Goal: Communication & Community: Answer question/provide support

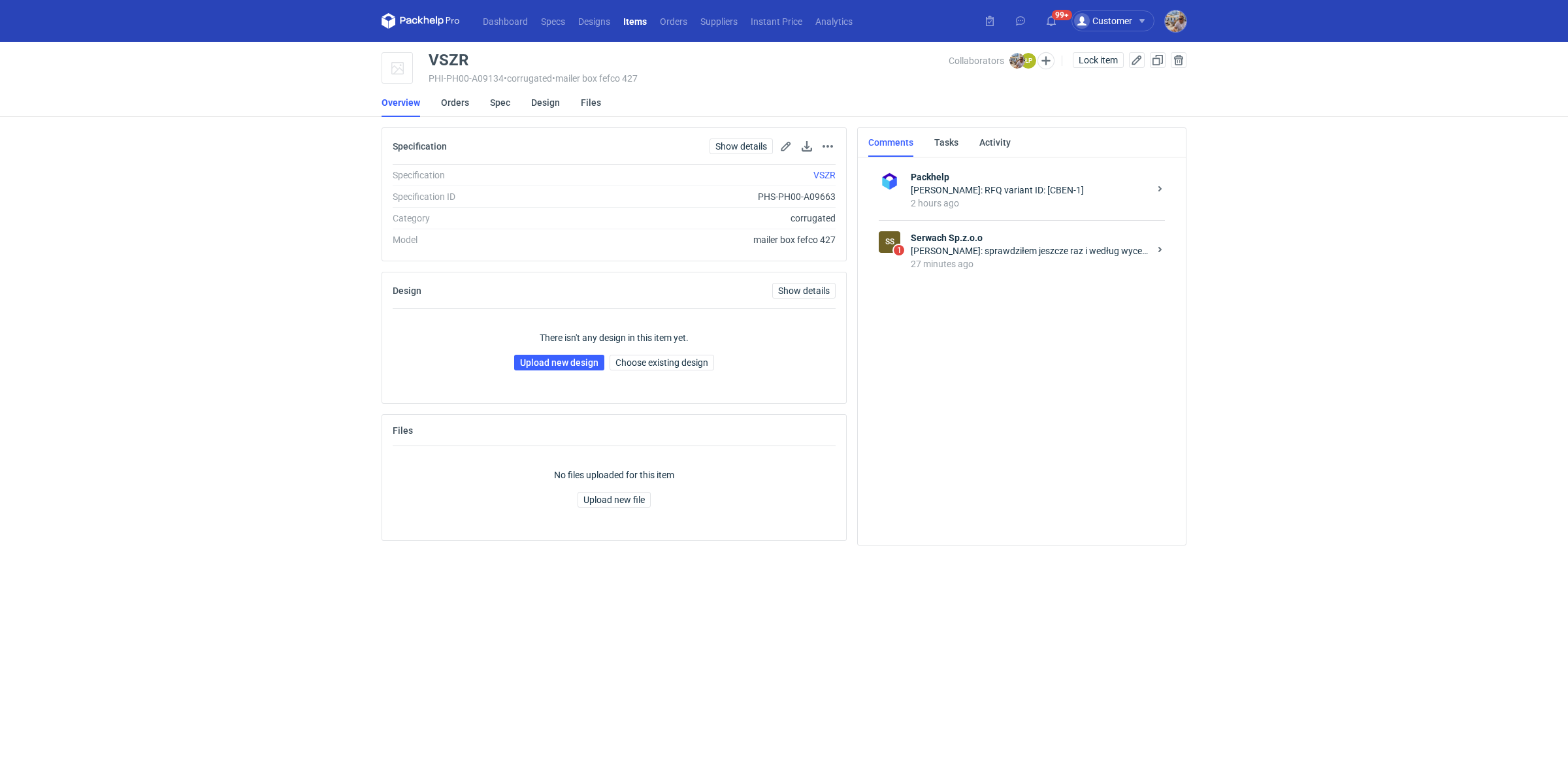
click at [1105, 234] on strong "Serwach Sp.z.o.o" at bounding box center [1029, 237] width 238 height 13
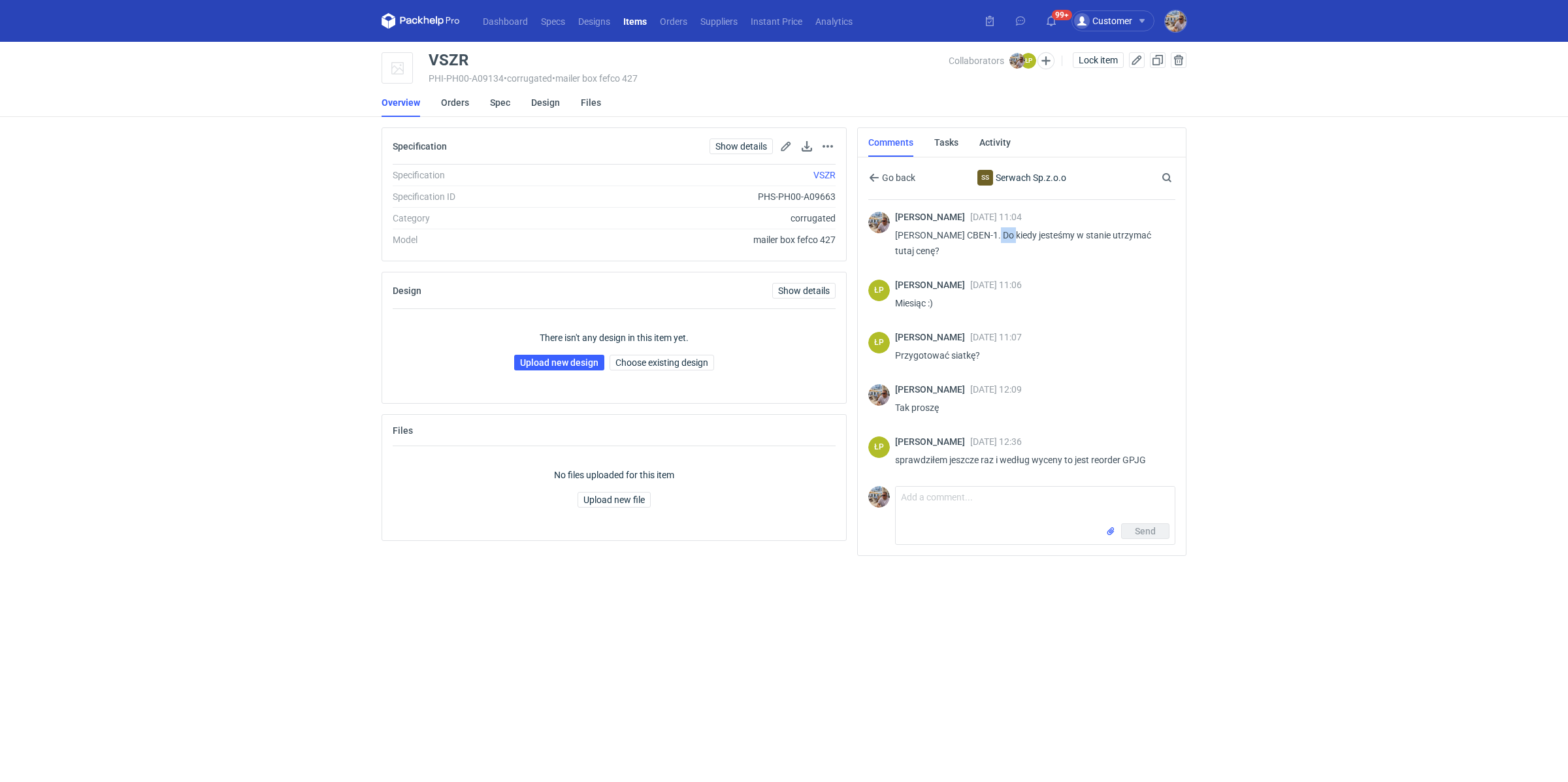
drag, startPoint x: 991, startPoint y: 234, endPoint x: 1011, endPoint y: 233, distance: 20.0
click at [1011, 233] on p "[PERSON_NAME] CBEN-1. Do kiedy jesteśmy w stanie utrzymać tutaj cenę?" at bounding box center [1029, 243] width 270 height 31
copy p "CBEN"
click at [962, 500] on textarea "Comment message" at bounding box center [1035, 505] width 279 height 36
type textarea "dziękuję"
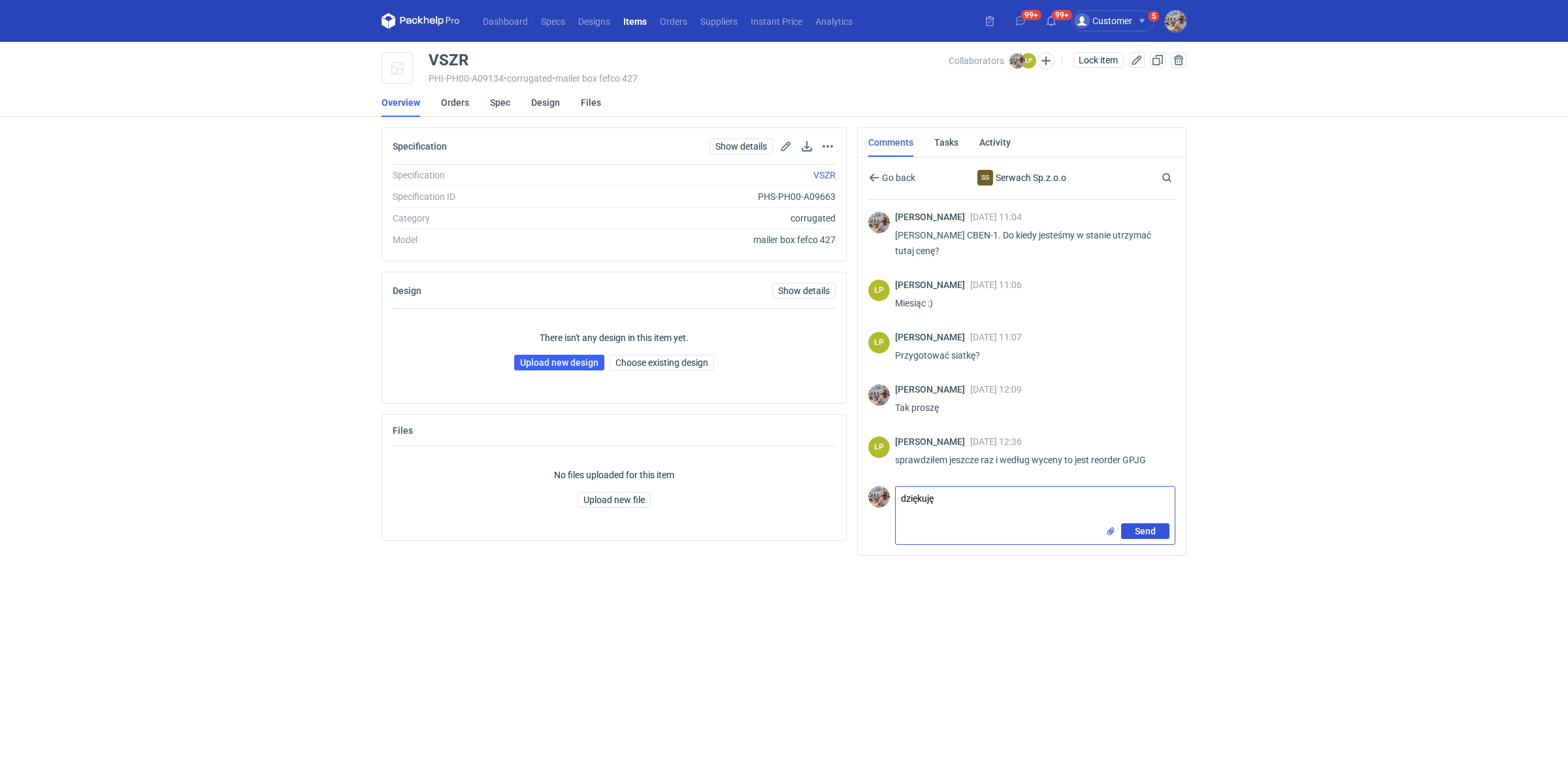
click at [1121, 526] on button "Send" at bounding box center [1145, 531] width 48 height 16
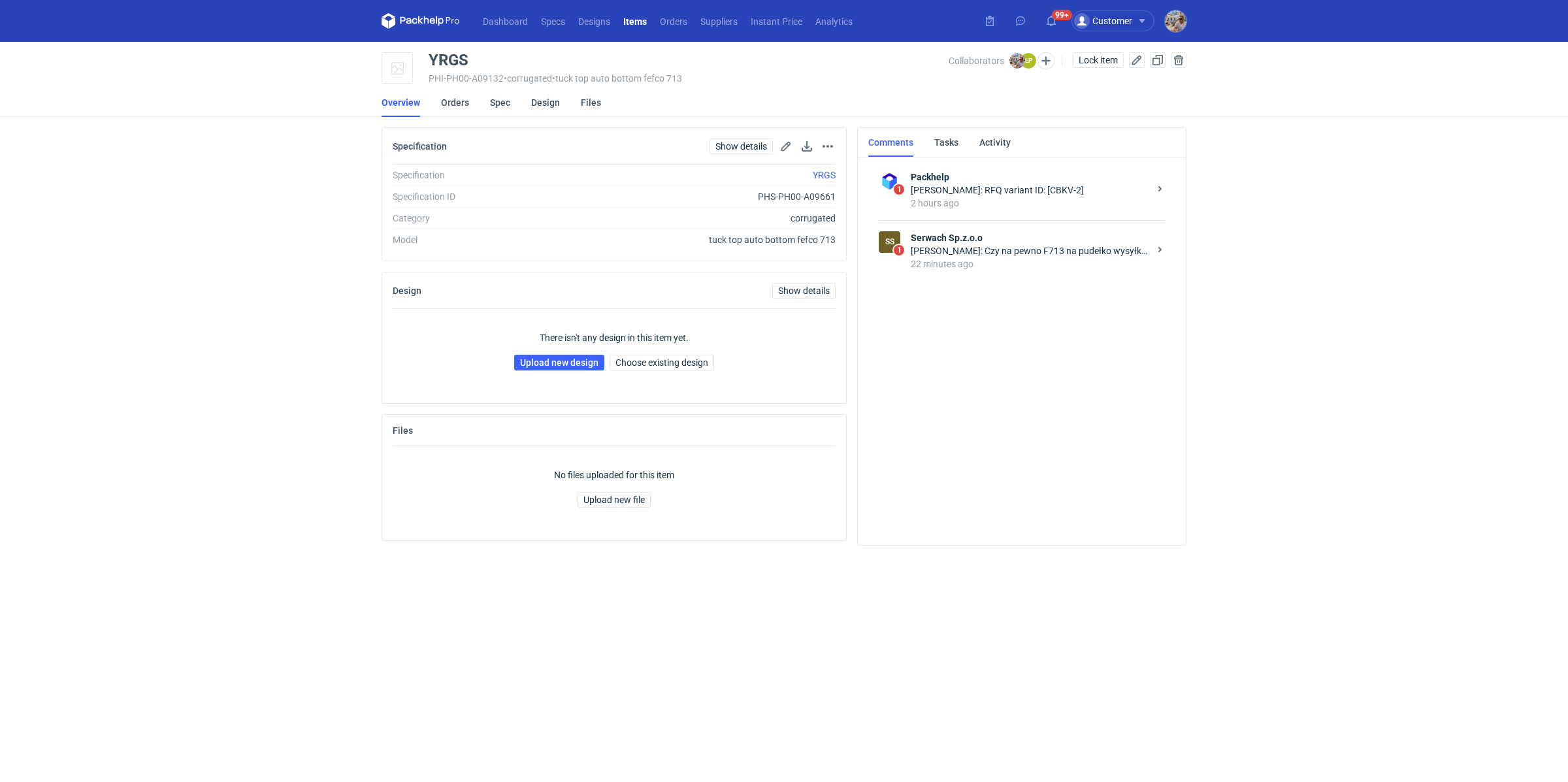
click at [996, 256] on div "Łukasz Postawa: Czy na pewno F713 na pudełko wysyłkowe? To nie jest dobra konst…" at bounding box center [1029, 250] width 238 height 13
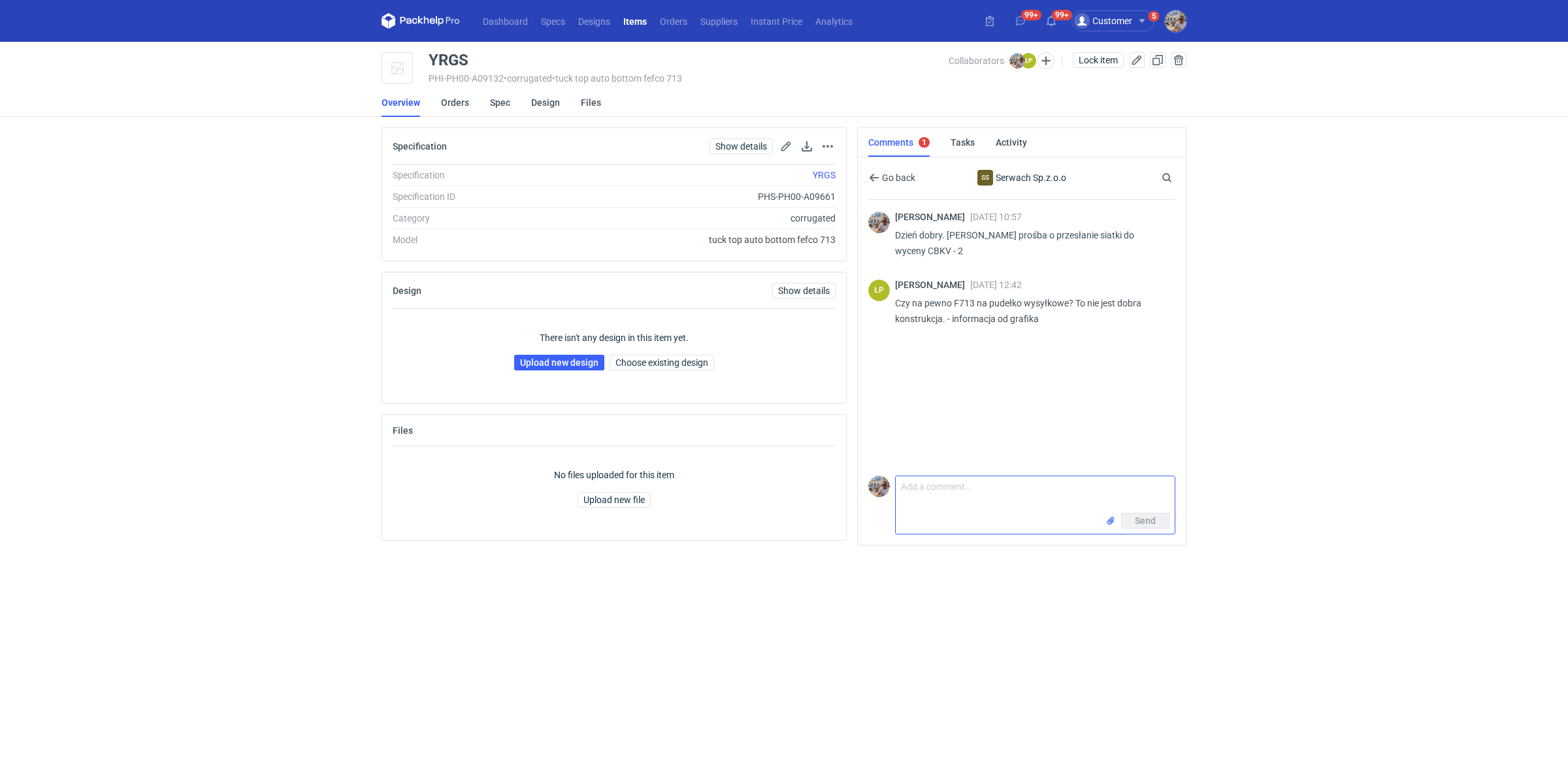
click at [959, 497] on textarea "Comment message" at bounding box center [1035, 494] width 279 height 36
drag, startPoint x: 1076, startPoint y: 305, endPoint x: 943, endPoint y: 315, distance: 133.4
click at [943, 315] on p "Czy na pewno F713 na pudełko wysyłkowe? To nie jest dobra konstrukcja. - inform…" at bounding box center [1029, 311] width 270 height 31
copy p "o nie jest dobra konstrukcja."
click at [1133, 493] on textarea "Panie Łukaszu potrzebuje więcej informacji. Co oznacza "" at bounding box center [1035, 494] width 279 height 36
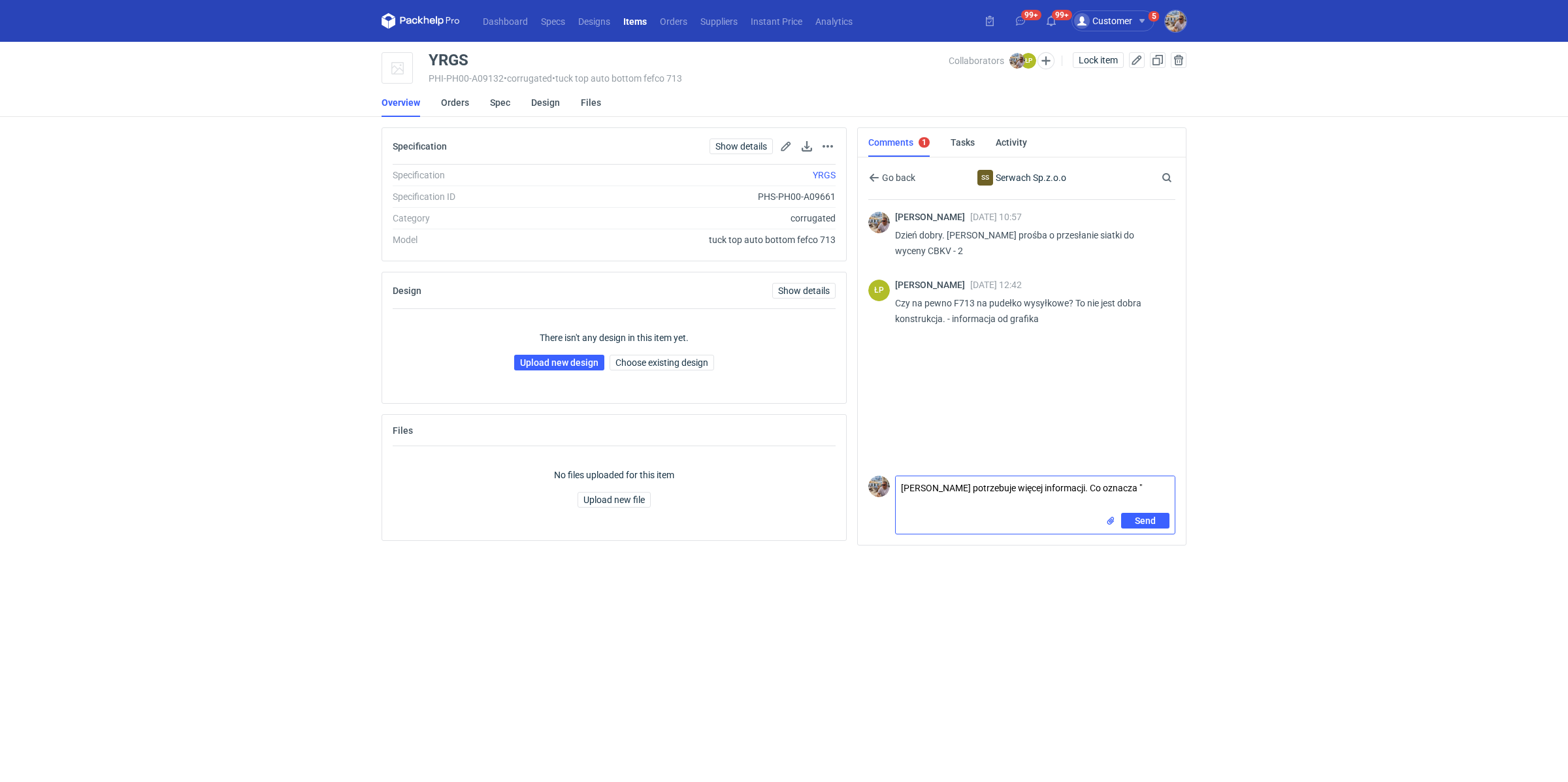
paste textarea "o nie jest dobra konstrukcja."
click at [1134, 487] on textarea "Panie Łukaszu potrzebuje więcej informacji. Co oznacza "o nie jest dobra konstr…" at bounding box center [1035, 494] width 279 height 36
click at [1009, 509] on textarea "Panie Łukaszu potrzebuje więcej informacji. Co oznacza "to nie jest dobra konst…" at bounding box center [1035, 494] width 279 height 36
click at [1035, 507] on textarea "Panie Łukaszu potrzebuje więcej informacji. Co oznacza "to nie jest dobra konst…" at bounding box center [1035, 483] width 279 height 58
click at [925, 507] on textarea "Panie Łukaszu potrzebuje więcej informacji. Co oznacza "to nie jest dobra konst…" at bounding box center [1035, 483] width 279 height 58
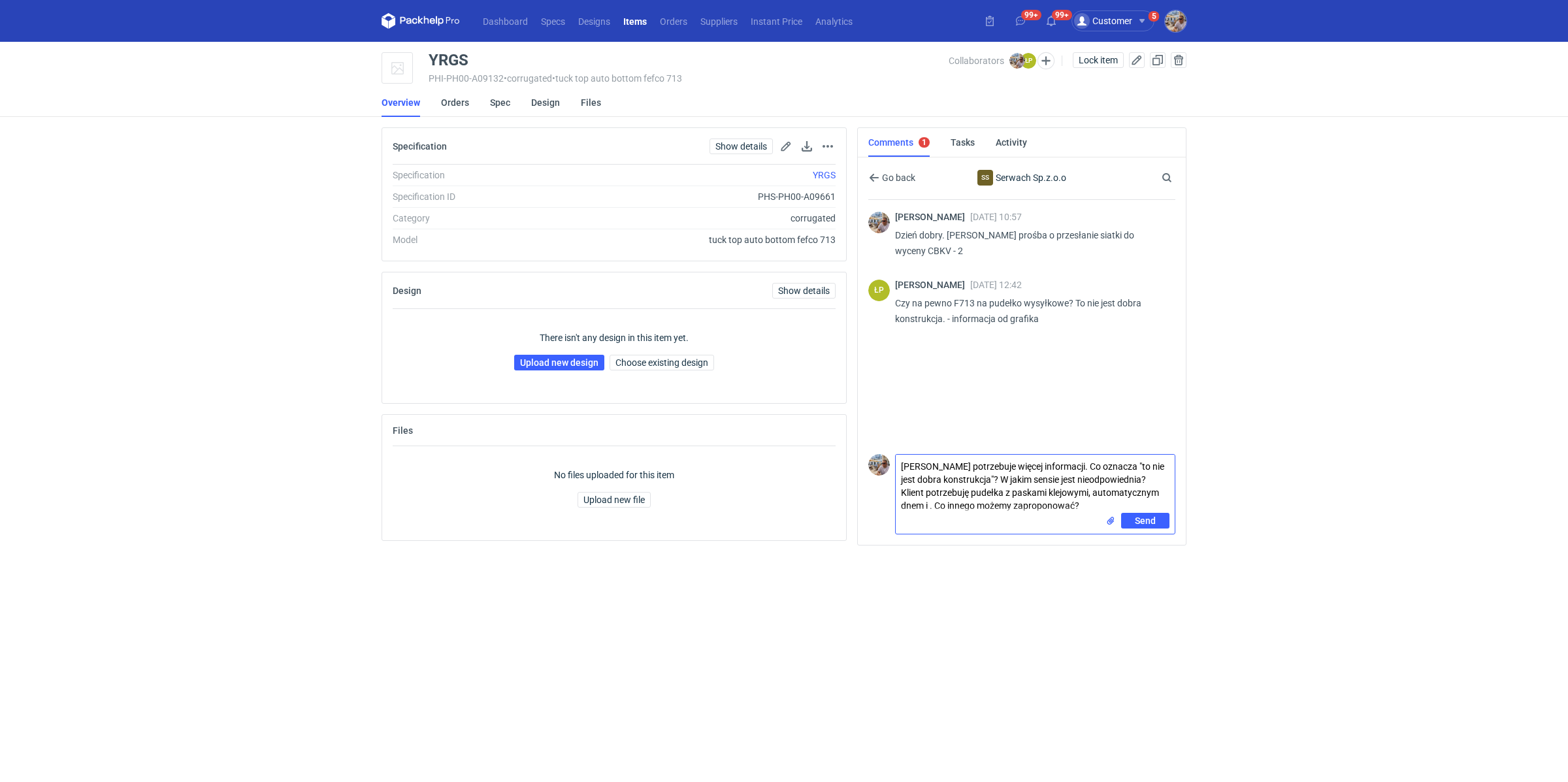
paste textarea "Udźwig do 10 kg"
type textarea "Panie Łukaszu potrzebuje więcej informacji. Co oznacza "to nie jest dobra konst…"
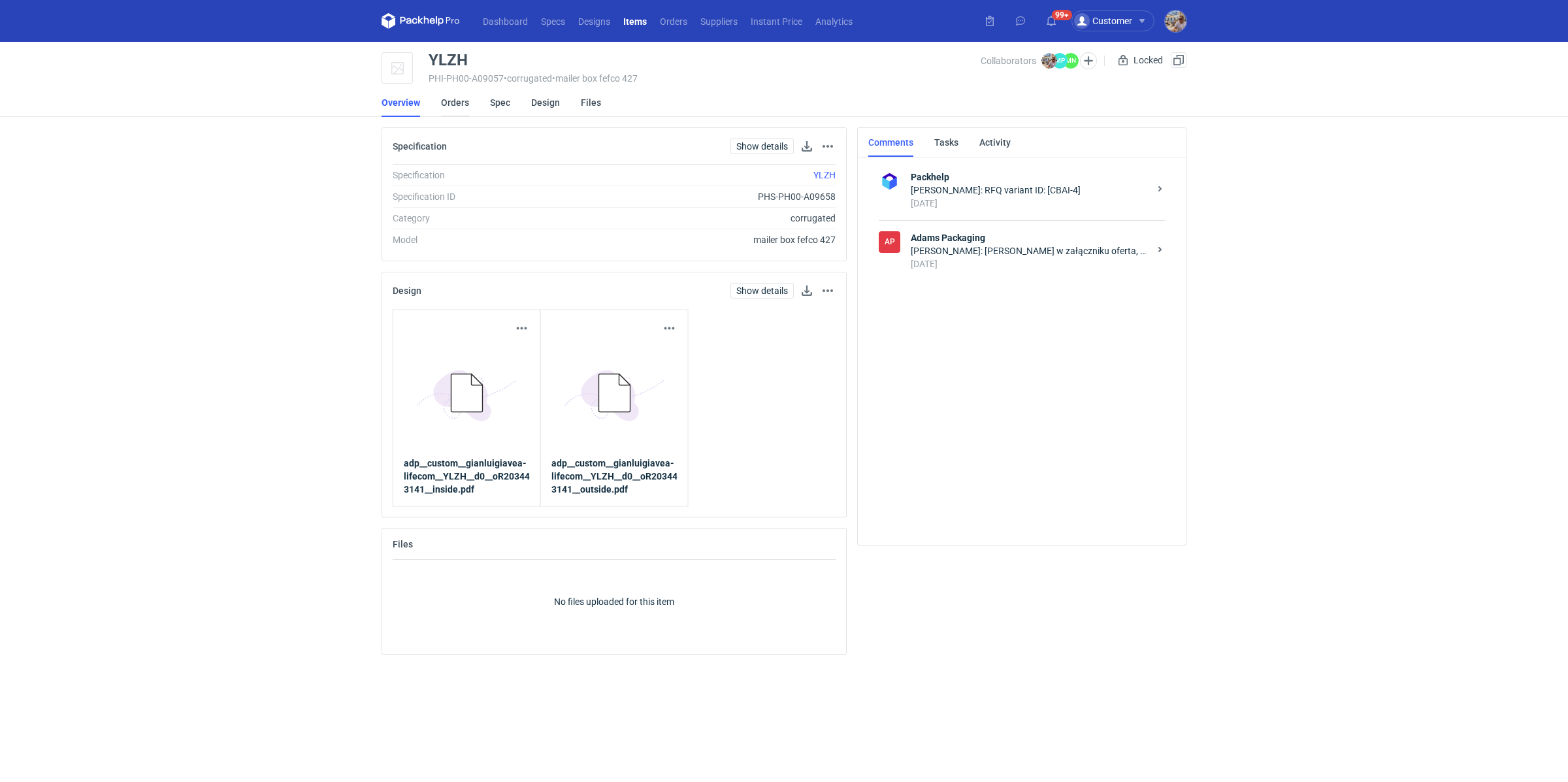
click at [448, 112] on link "Orders" at bounding box center [455, 102] width 28 height 28
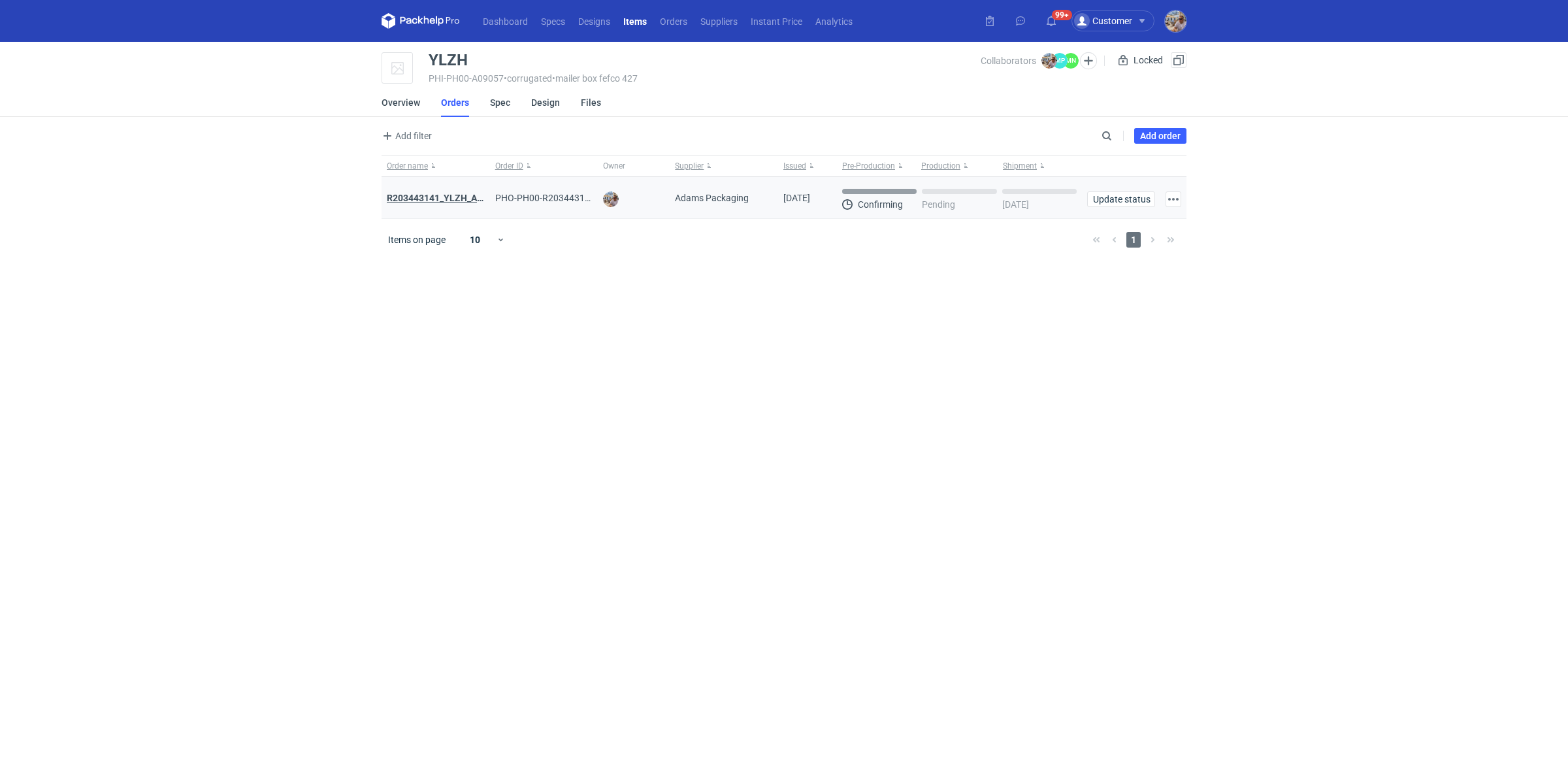
click at [450, 196] on strong "R203443141_YLZH_AHYW" at bounding box center [442, 198] width 111 height 11
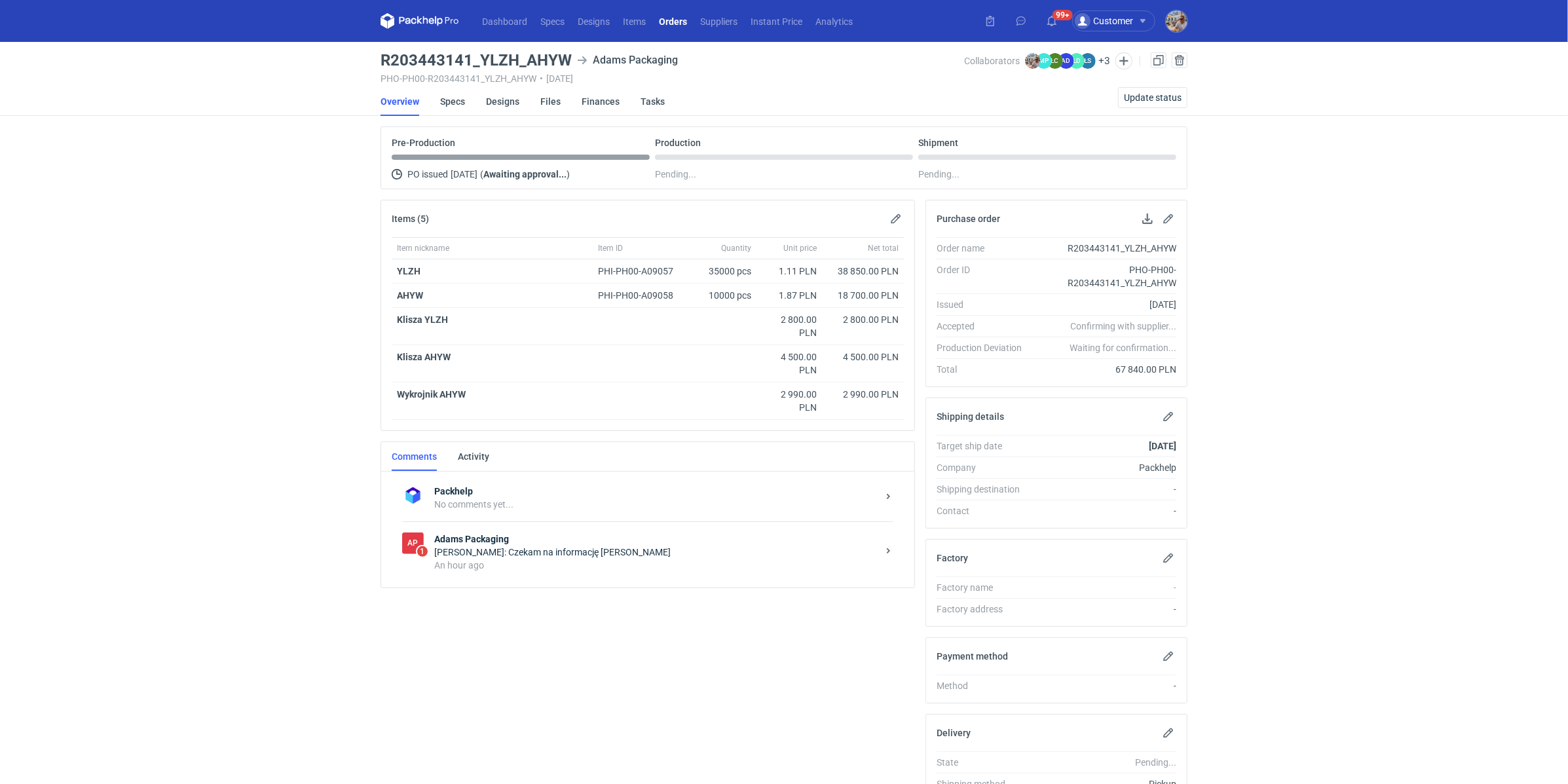
click at [515, 549] on div "Anita Dolczewska: Czekam na informację Panie Michale" at bounding box center [655, 551] width 443 height 13
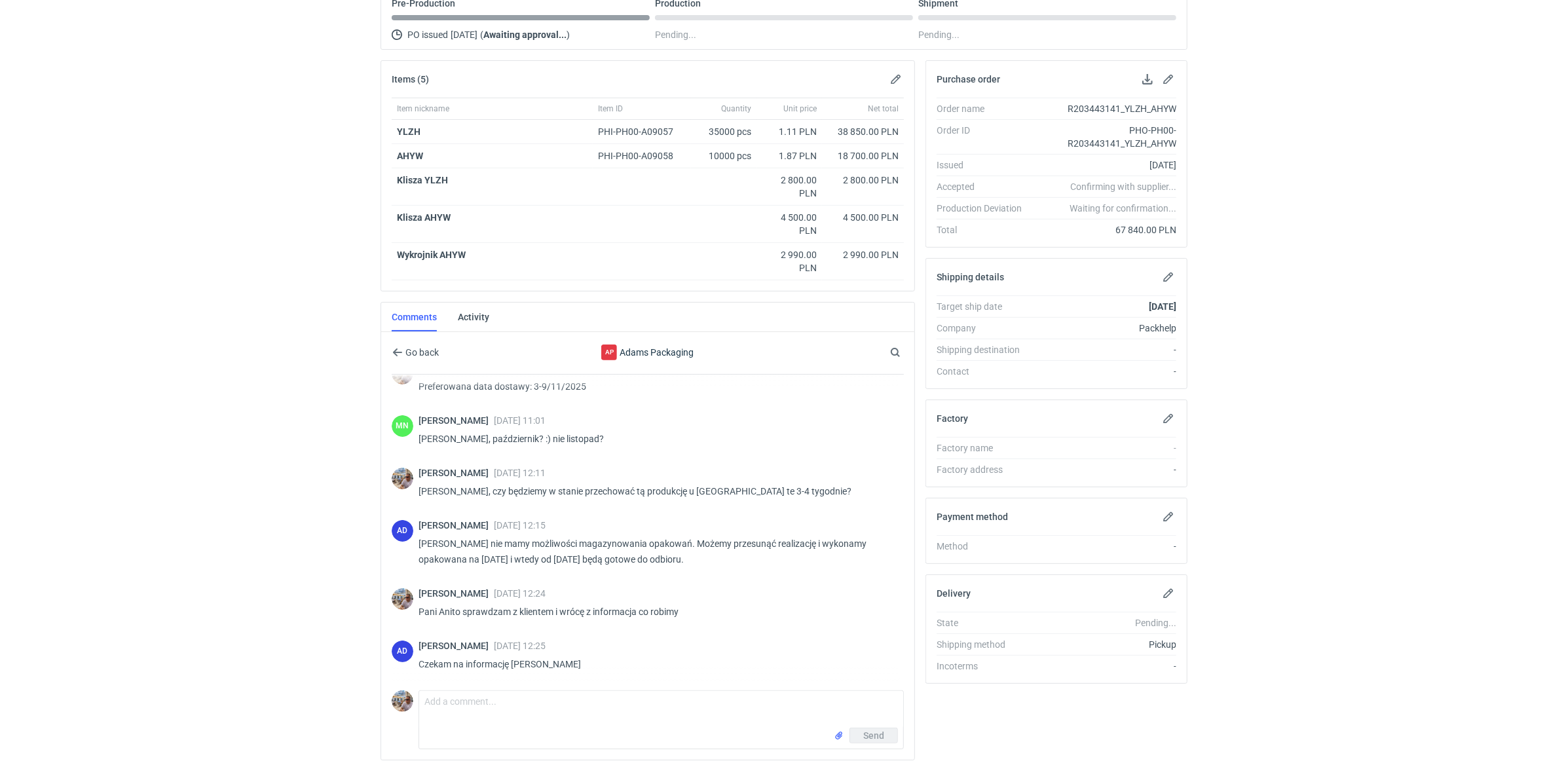
scroll to position [162, 0]
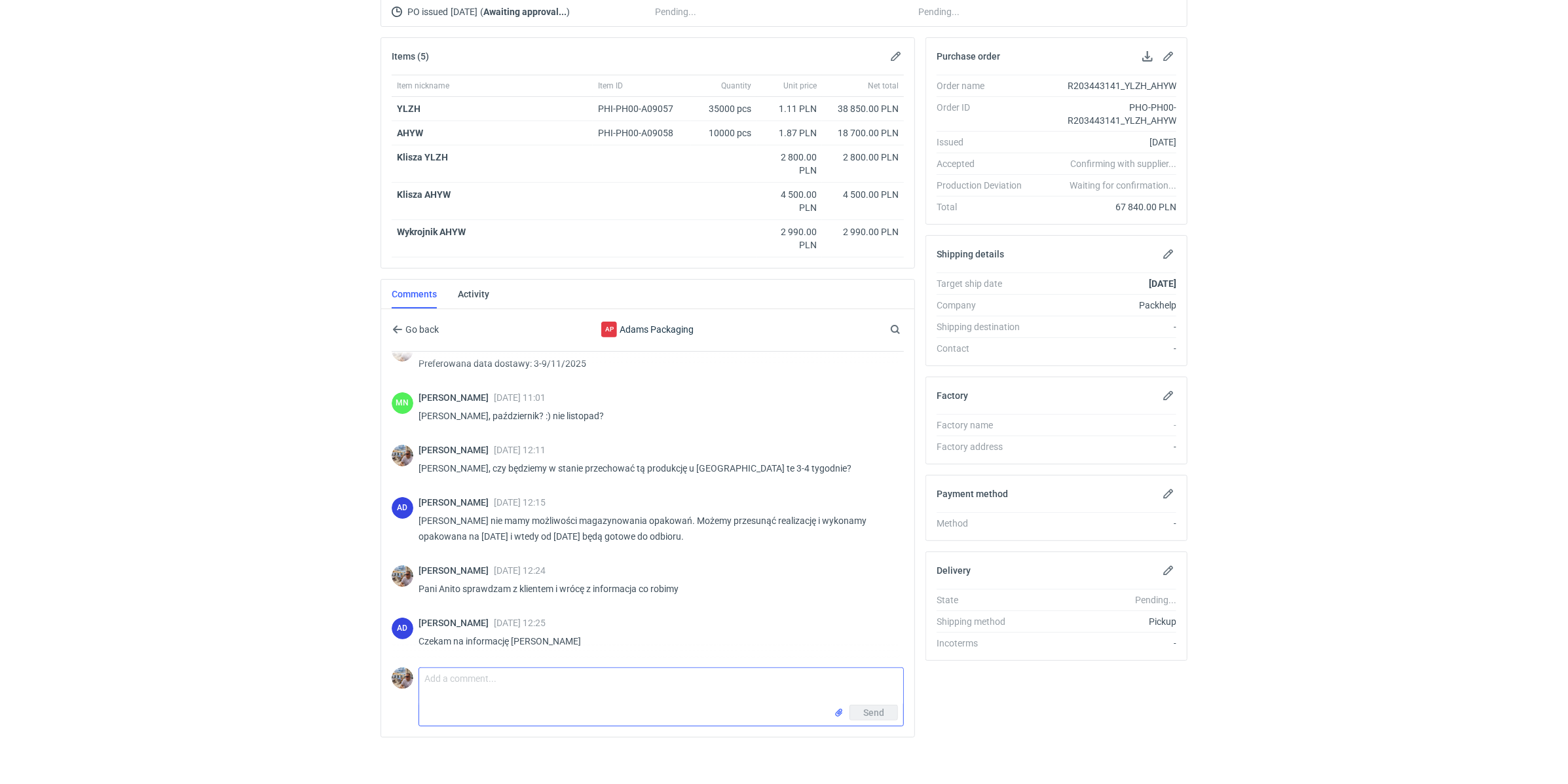
click at [463, 690] on textarea "Comment message" at bounding box center [661, 686] width 484 height 36
type textarea "Pani Anito startujmy normalnie z produkcją, klient przyjmie zamówienie jak tylk…"
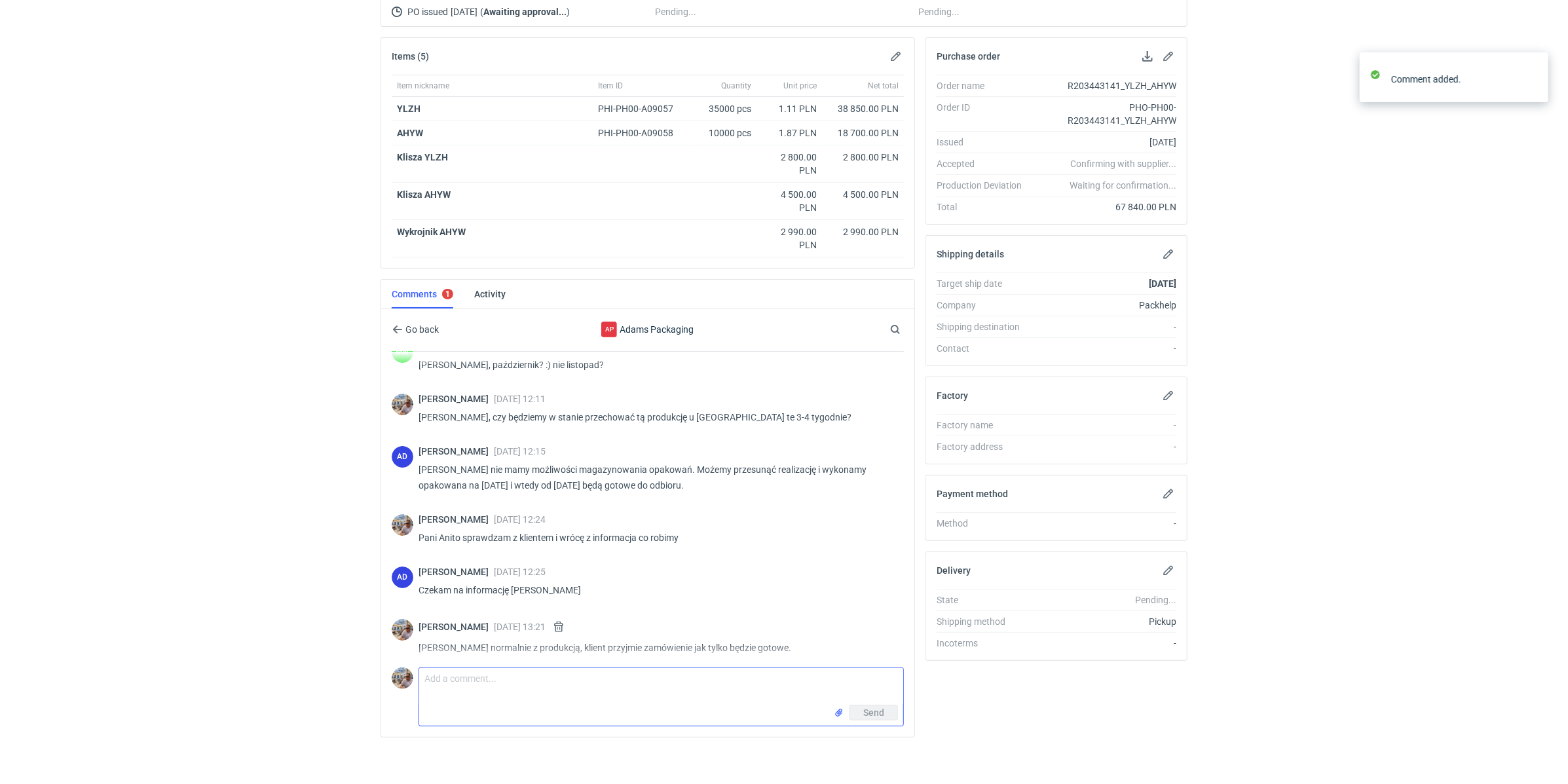
scroll to position [186, 0]
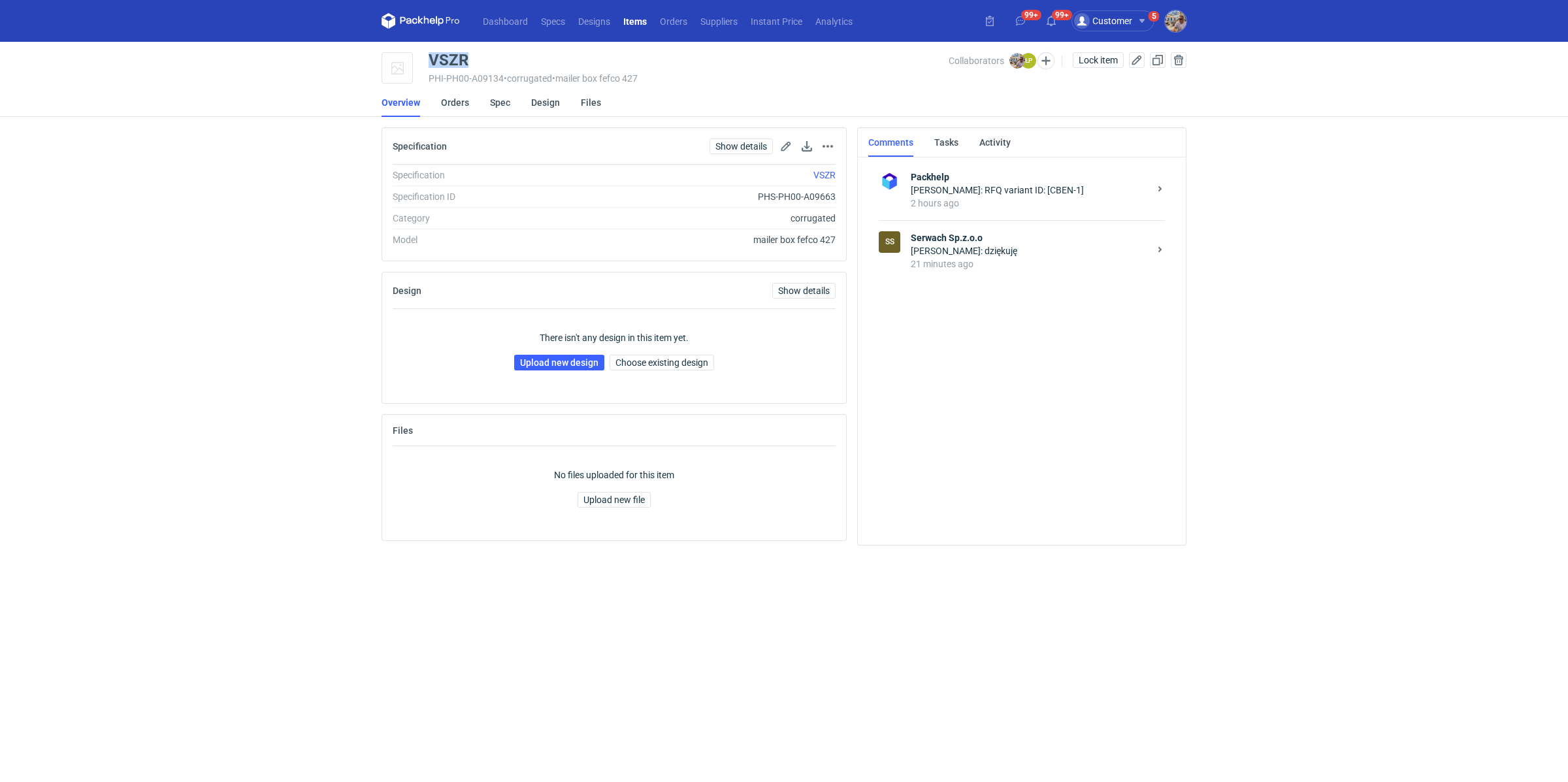
drag, startPoint x: 475, startPoint y: 58, endPoint x: 431, endPoint y: 62, distance: 44.2
click at [431, 62] on div "VSZR" at bounding box center [688, 60] width 520 height 16
copy div "VSZR"
click at [675, 364] on span "Choose existing design" at bounding box center [662, 362] width 93 height 9
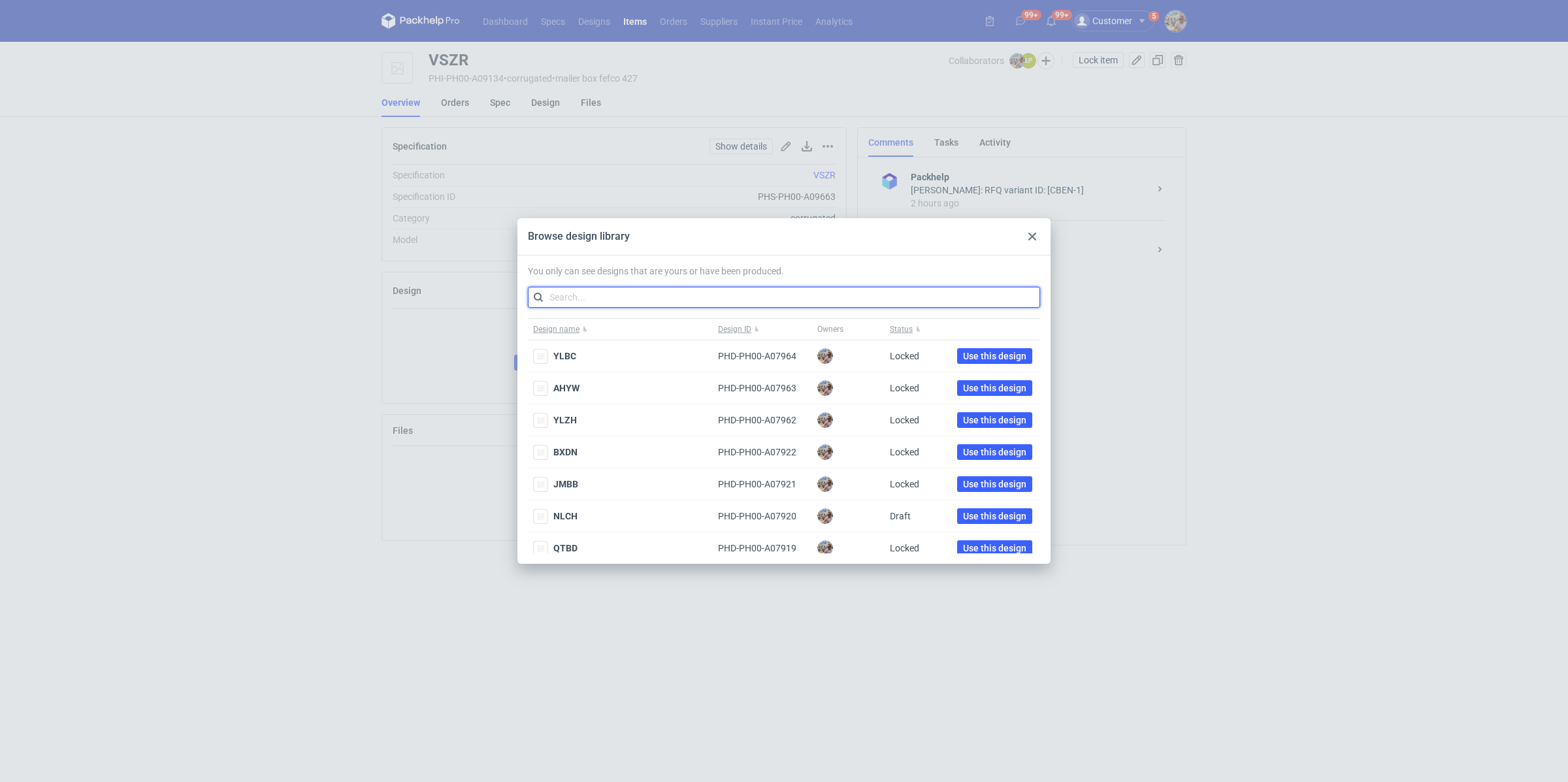
click at [599, 289] on input "text" at bounding box center [784, 297] width 513 height 21
paste input "GPJG"
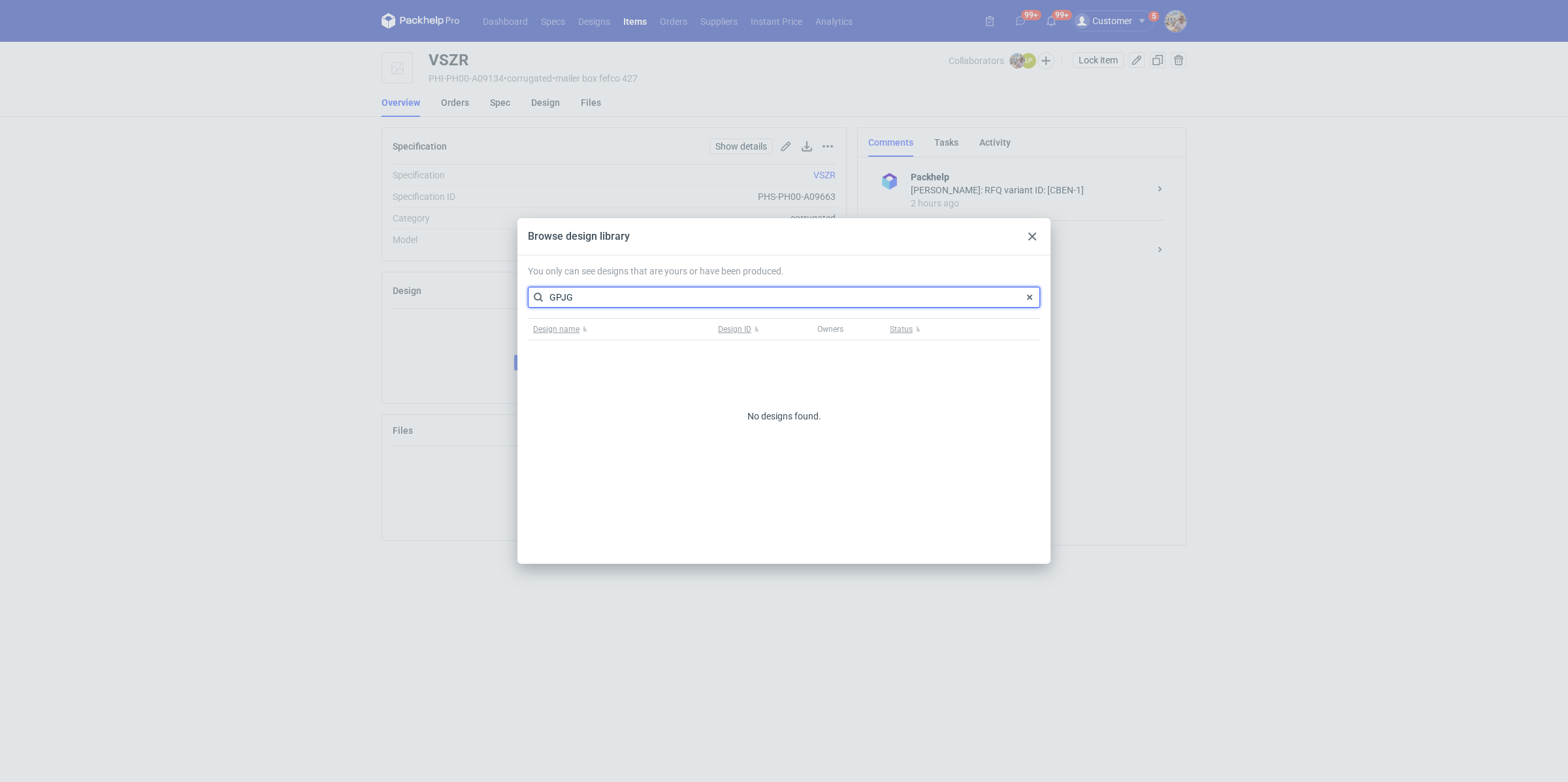
drag, startPoint x: 577, startPoint y: 297, endPoint x: 545, endPoint y: 260, distance: 48.9
click at [544, 260] on div "You only can see designs that are yours or have been produced. GPJG Design name…" at bounding box center [784, 410] width 533 height 309
paste input "UWTF"
type input "UWTF"
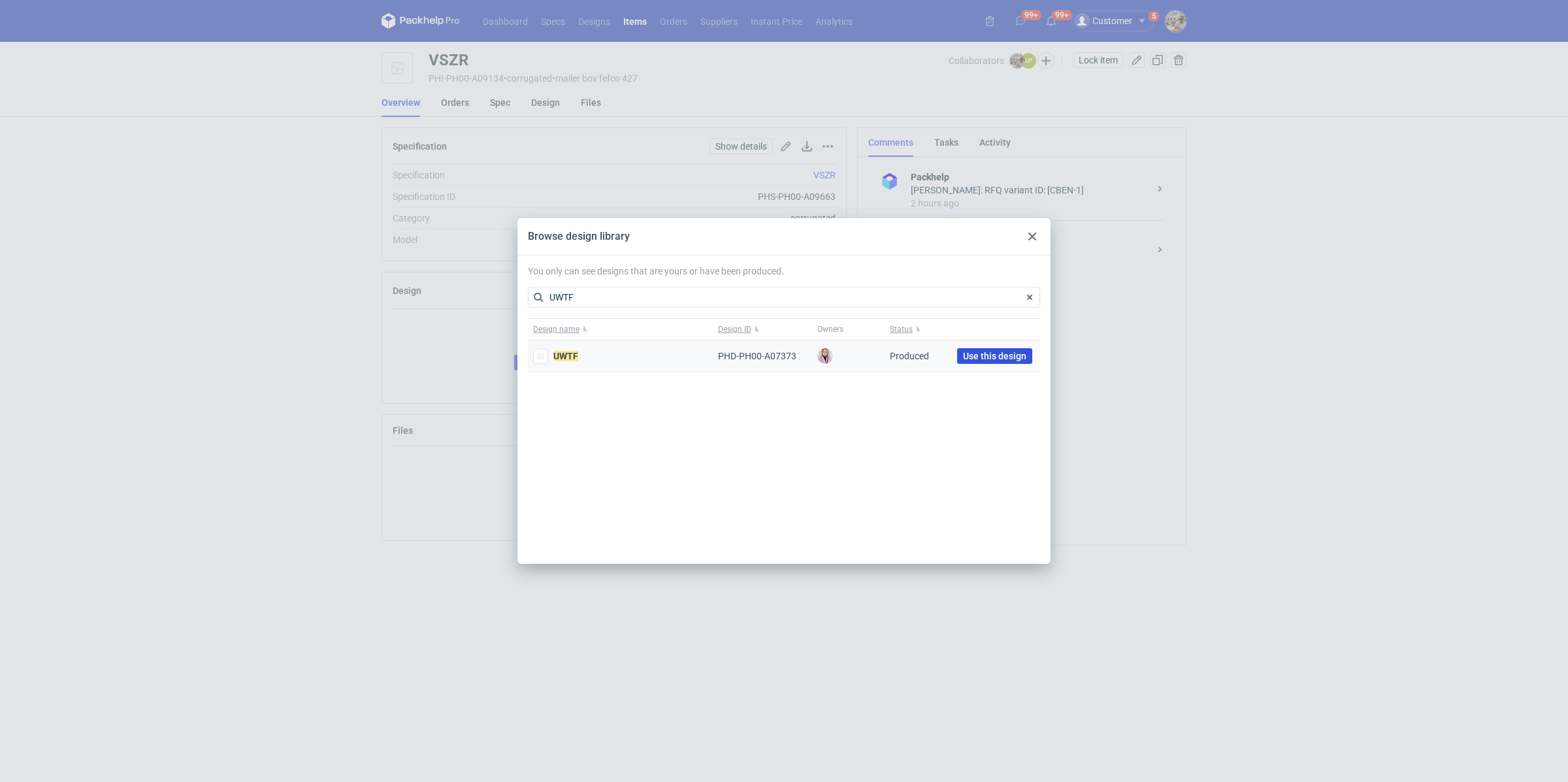
click at [971, 356] on span "Use this design" at bounding box center [994, 356] width 64 height 9
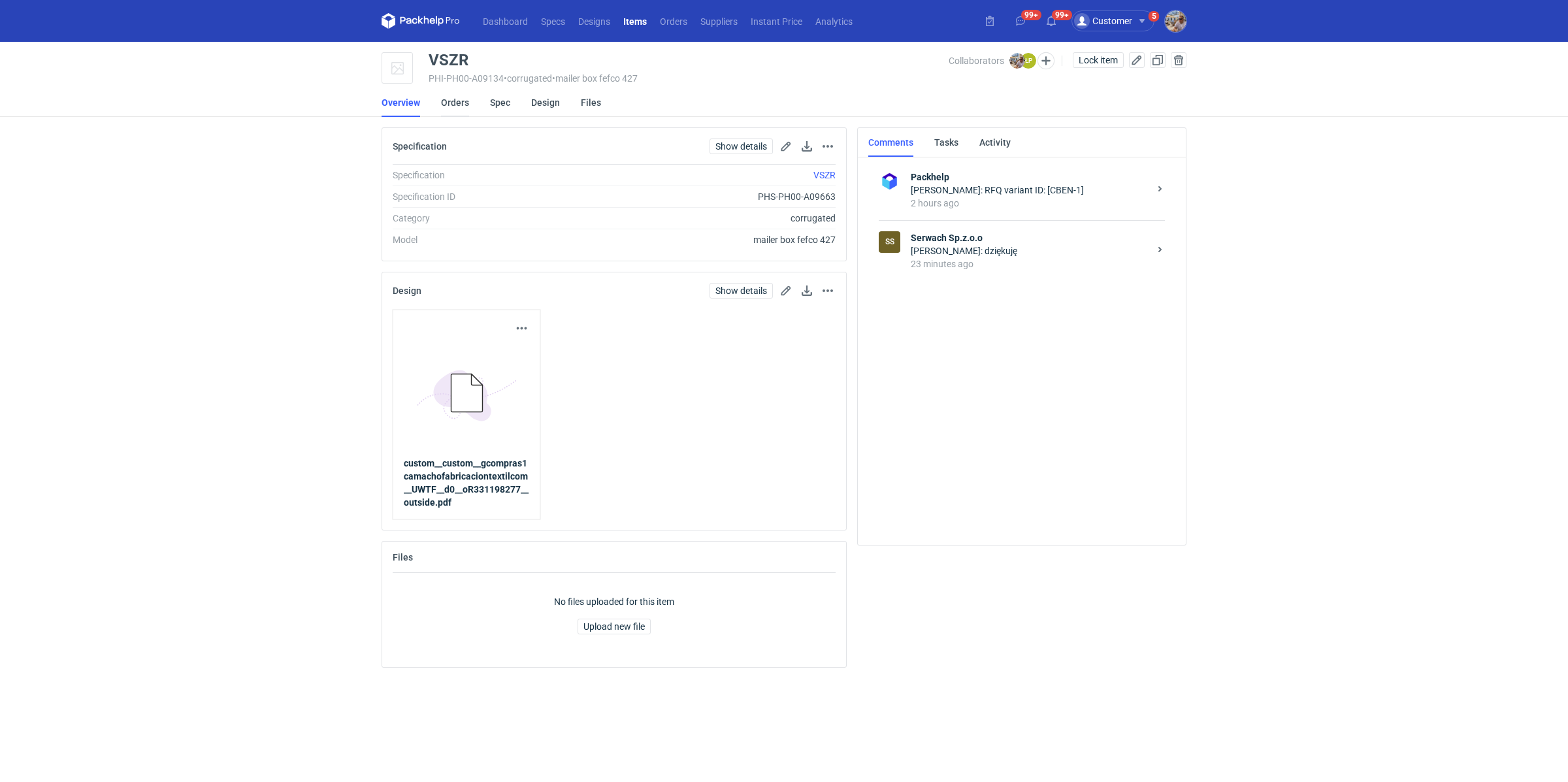
click at [466, 103] on link "Orders" at bounding box center [455, 102] width 28 height 28
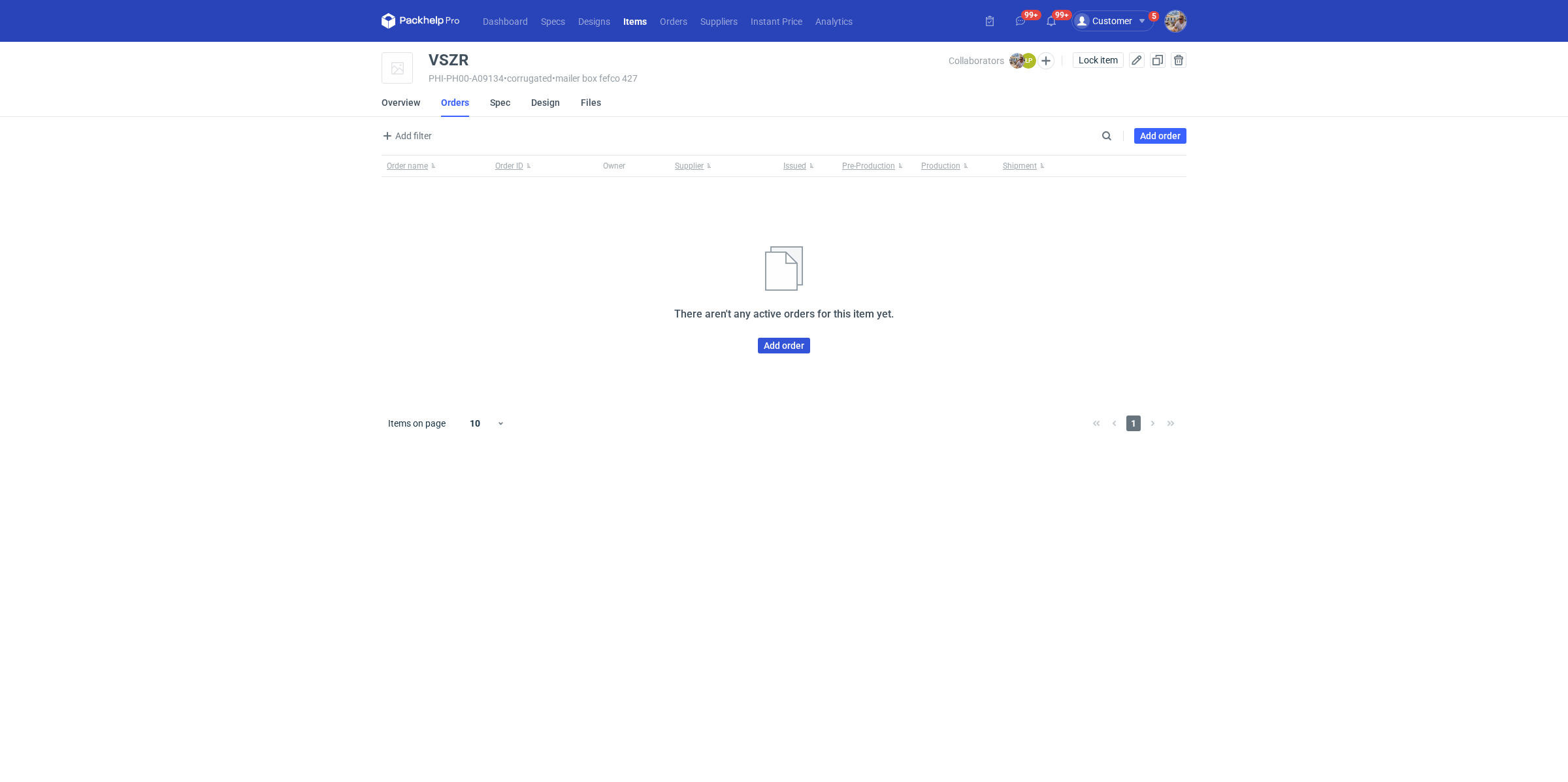
click at [776, 348] on link "Add order" at bounding box center [783, 346] width 52 height 16
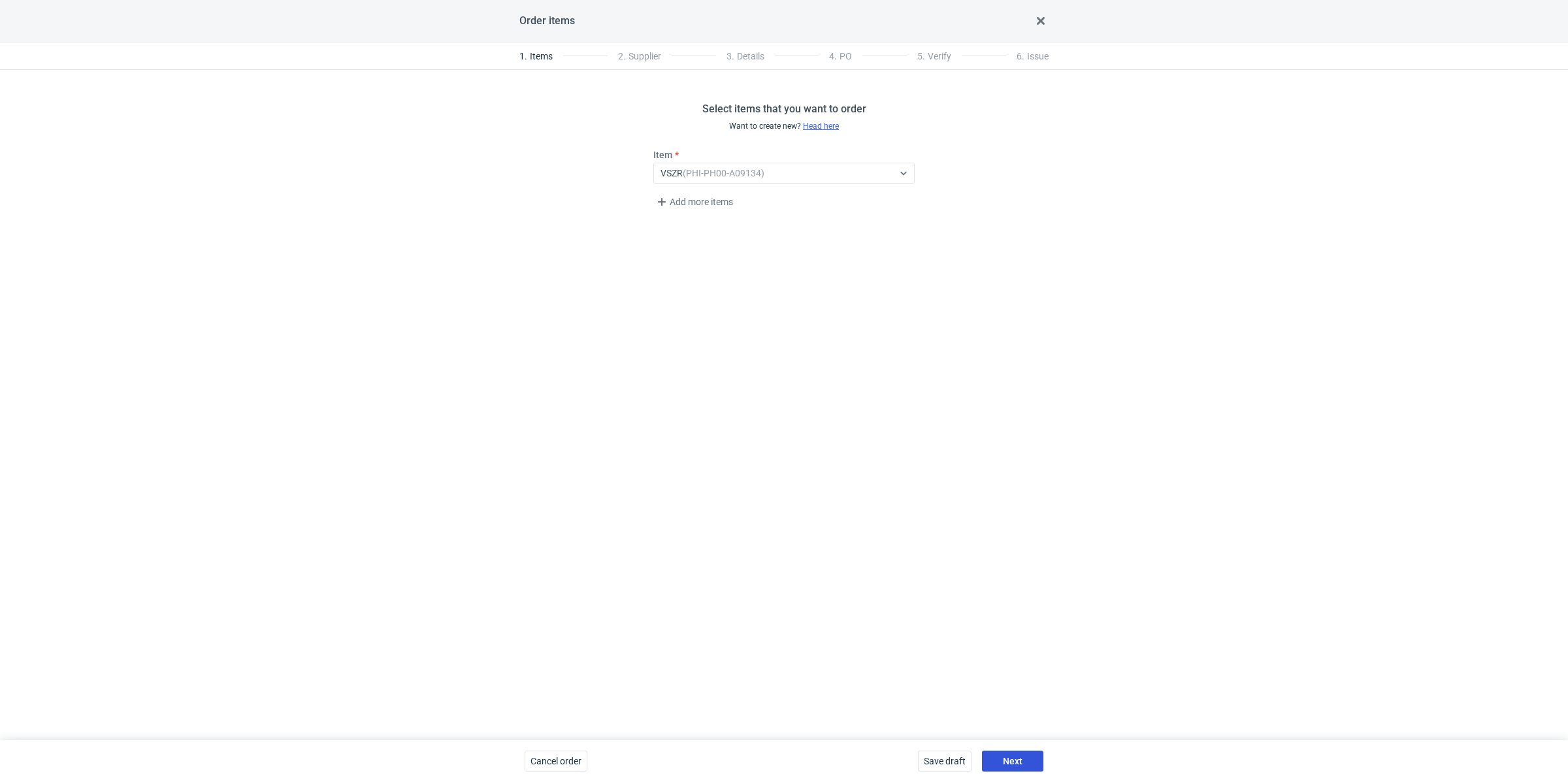
click at [1017, 758] on span "Next" at bounding box center [1012, 760] width 20 height 9
click at [665, 183] on fieldset "Supplier Select... Factory (optional) Select..." at bounding box center [783, 193] width 262 height 91
click at [668, 179] on div "Select..." at bounding box center [773, 172] width 239 height 19
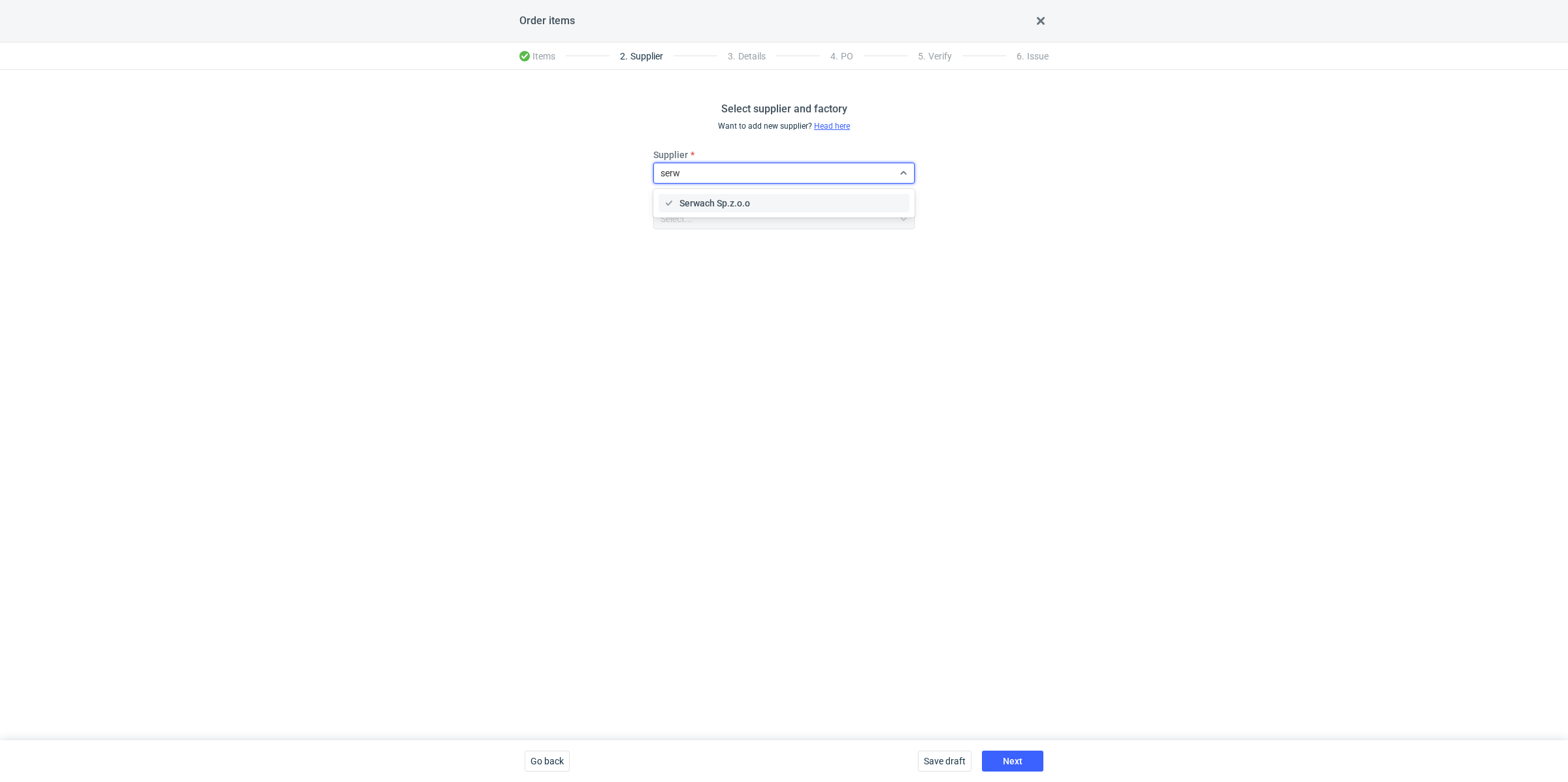
type input "serwa"
click at [684, 199] on span "Serwach Sp.z.o.o" at bounding box center [714, 203] width 71 height 13
click at [1018, 765] on span "Next" at bounding box center [1012, 760] width 20 height 9
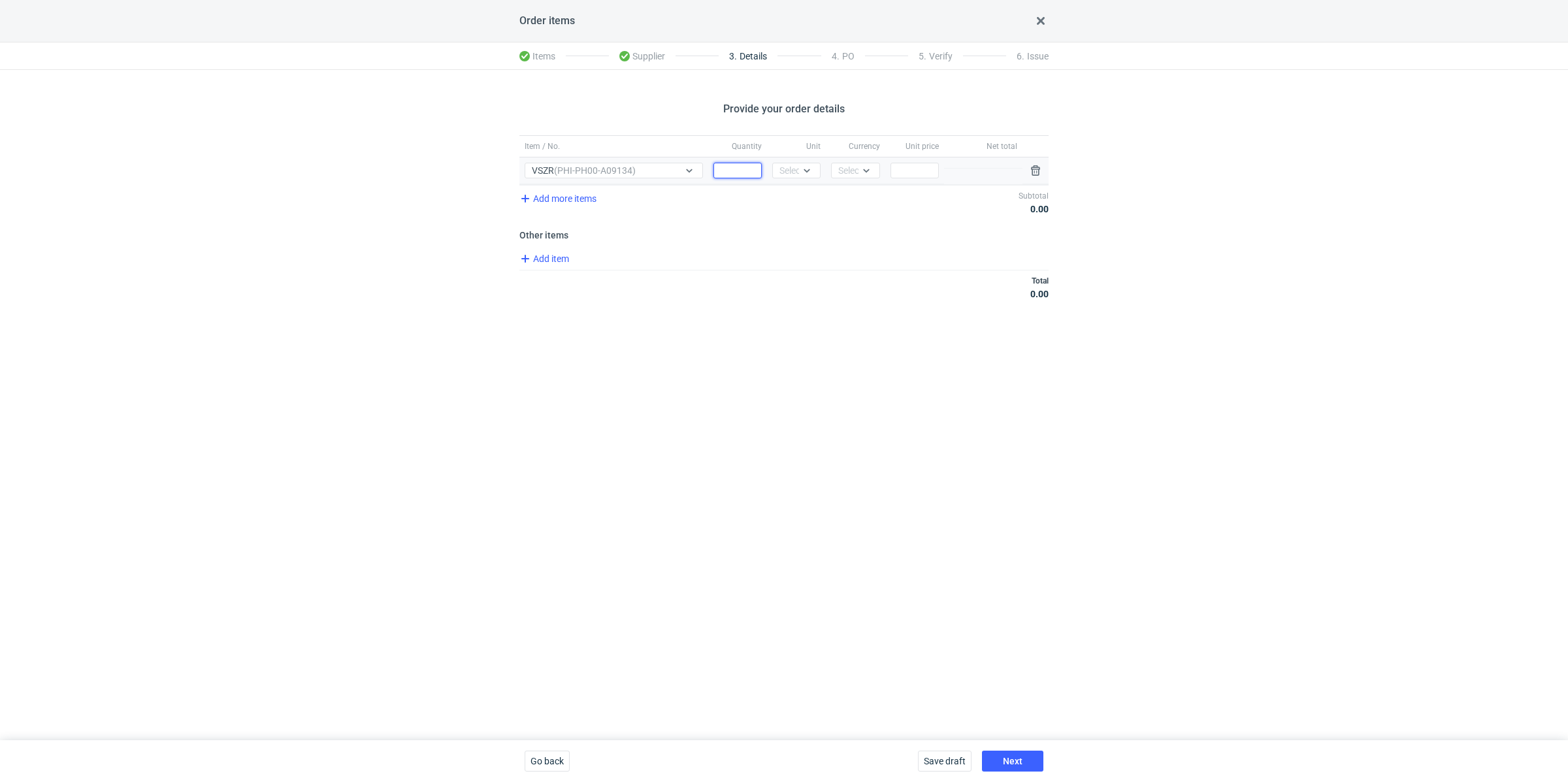
click at [736, 163] on input "Quantity" at bounding box center [737, 171] width 48 height 16
paste input "4500"
type input "4500"
click at [806, 172] on icon at bounding box center [807, 171] width 11 height 11
click at [795, 196] on span "pcs" at bounding box center [789, 197] width 15 height 13
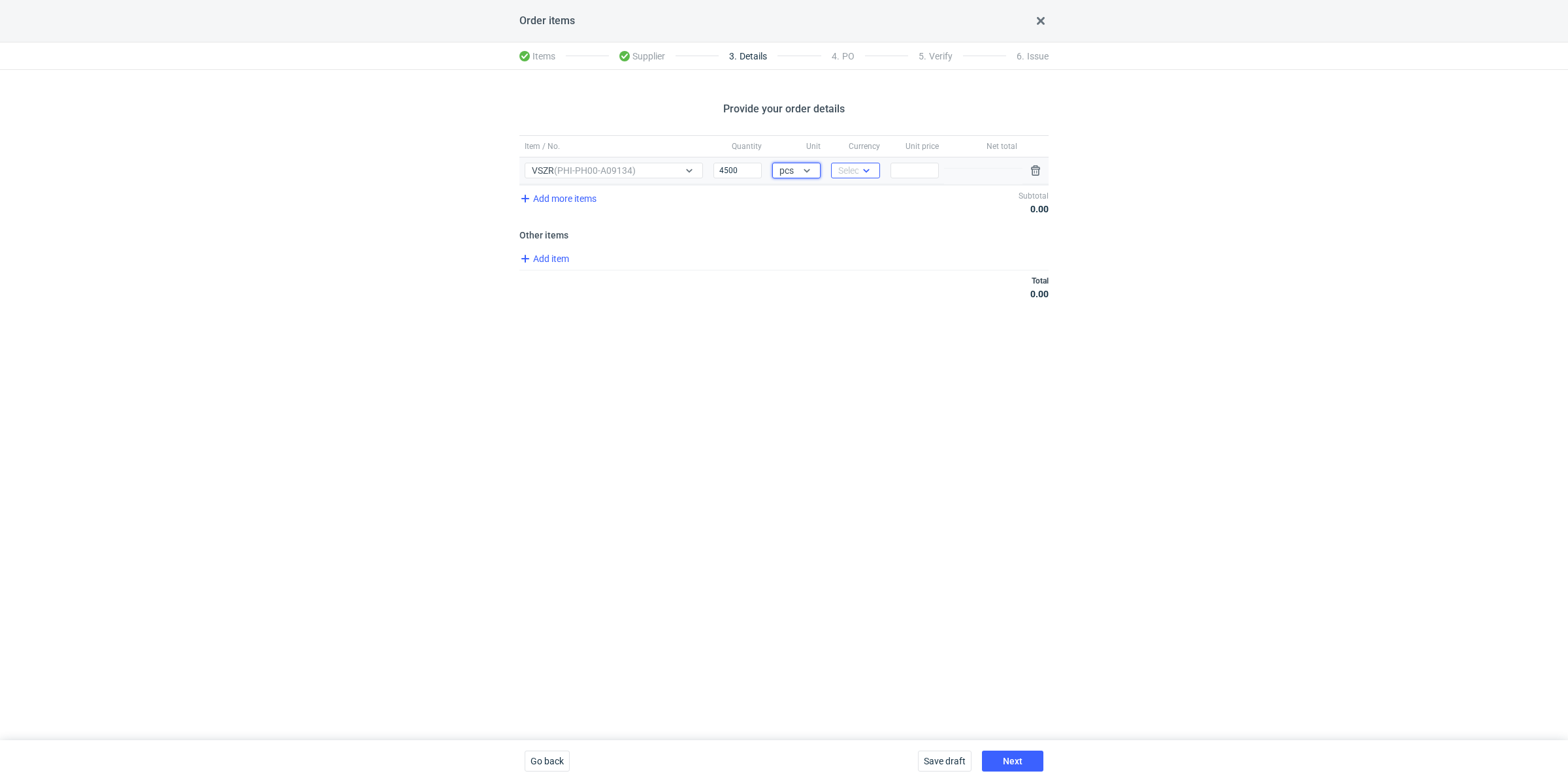
click at [854, 168] on div "Select..." at bounding box center [854, 170] width 32 height 13
click at [854, 196] on span "PLN" at bounding box center [850, 197] width 18 height 13
click at [917, 181] on div "Price" at bounding box center [914, 171] width 59 height 26
click at [917, 177] on input "Price" at bounding box center [913, 171] width 48 height 16
paste input "0.79"
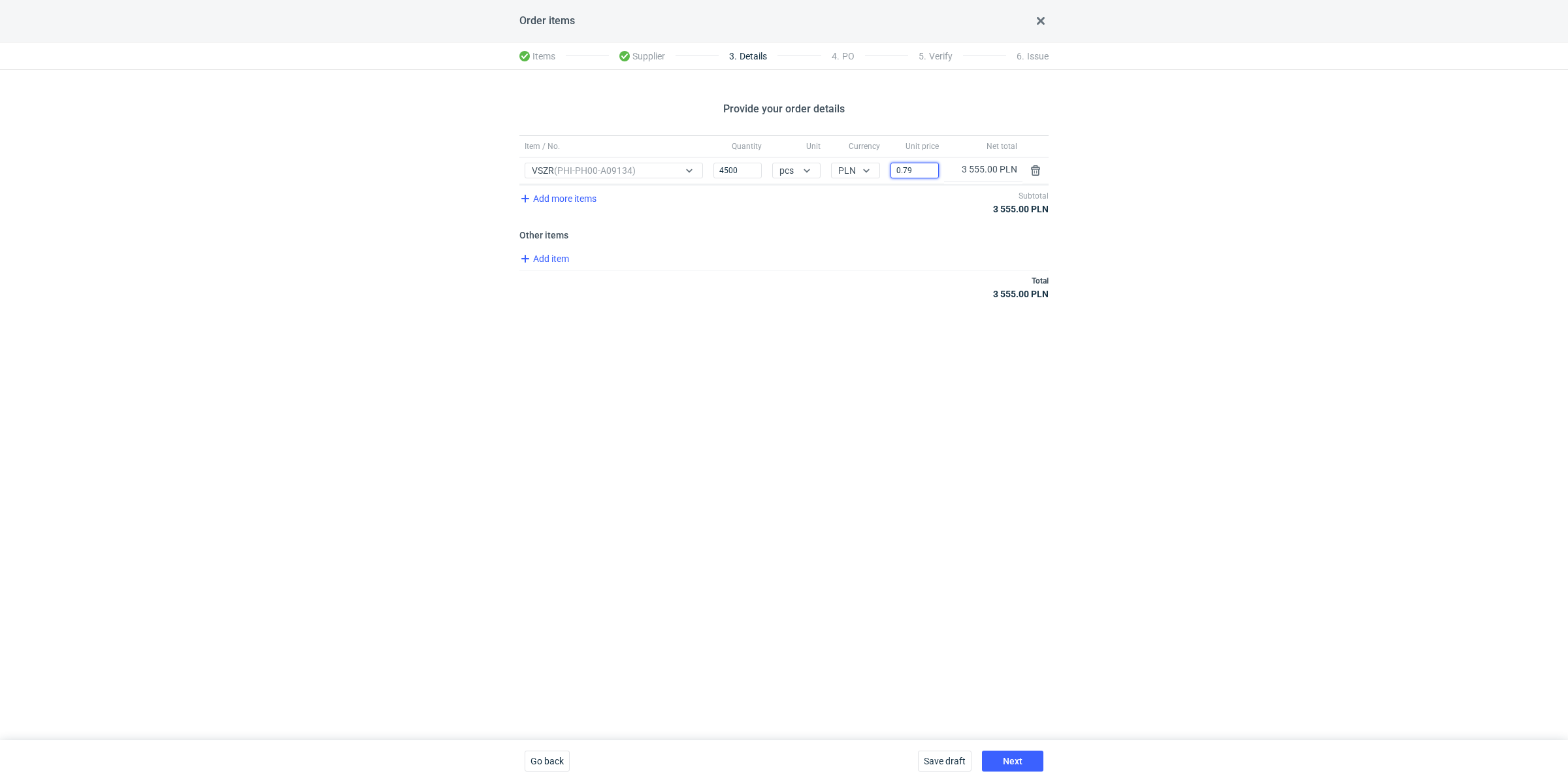
type input "0.79"
click at [1027, 751] on button "Next" at bounding box center [1012, 760] width 62 height 21
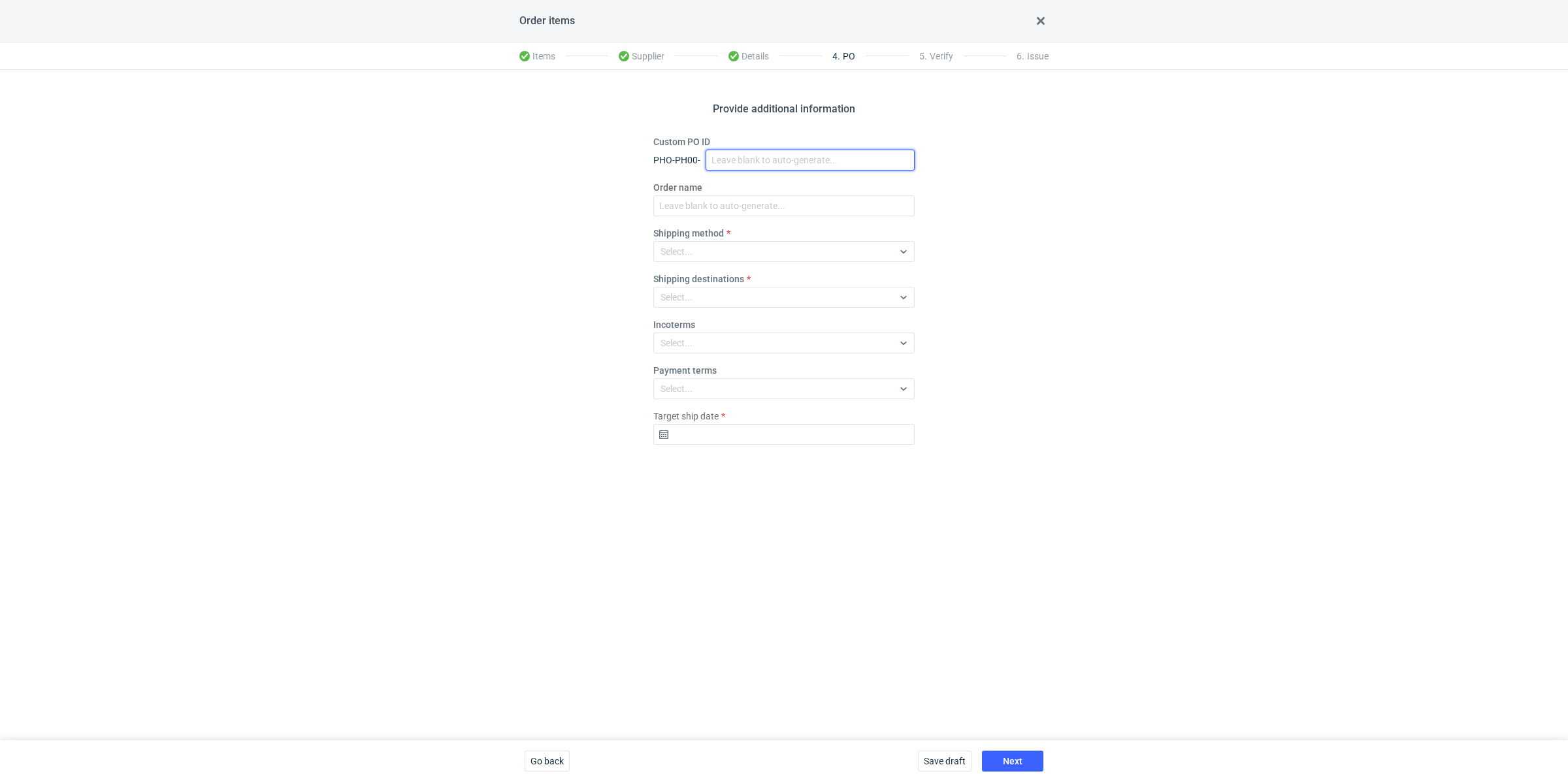
click at [753, 168] on input "Custom PO ID" at bounding box center [809, 160] width 209 height 21
paste input "R798442831"
paste input "VSZR"
drag, startPoint x: 800, startPoint y: 162, endPoint x: 689, endPoint y: 144, distance: 112.4
click at [689, 144] on div "Custom PO ID PHO-PH00- R798442831_VSZR" at bounding box center [783, 153] width 262 height 35
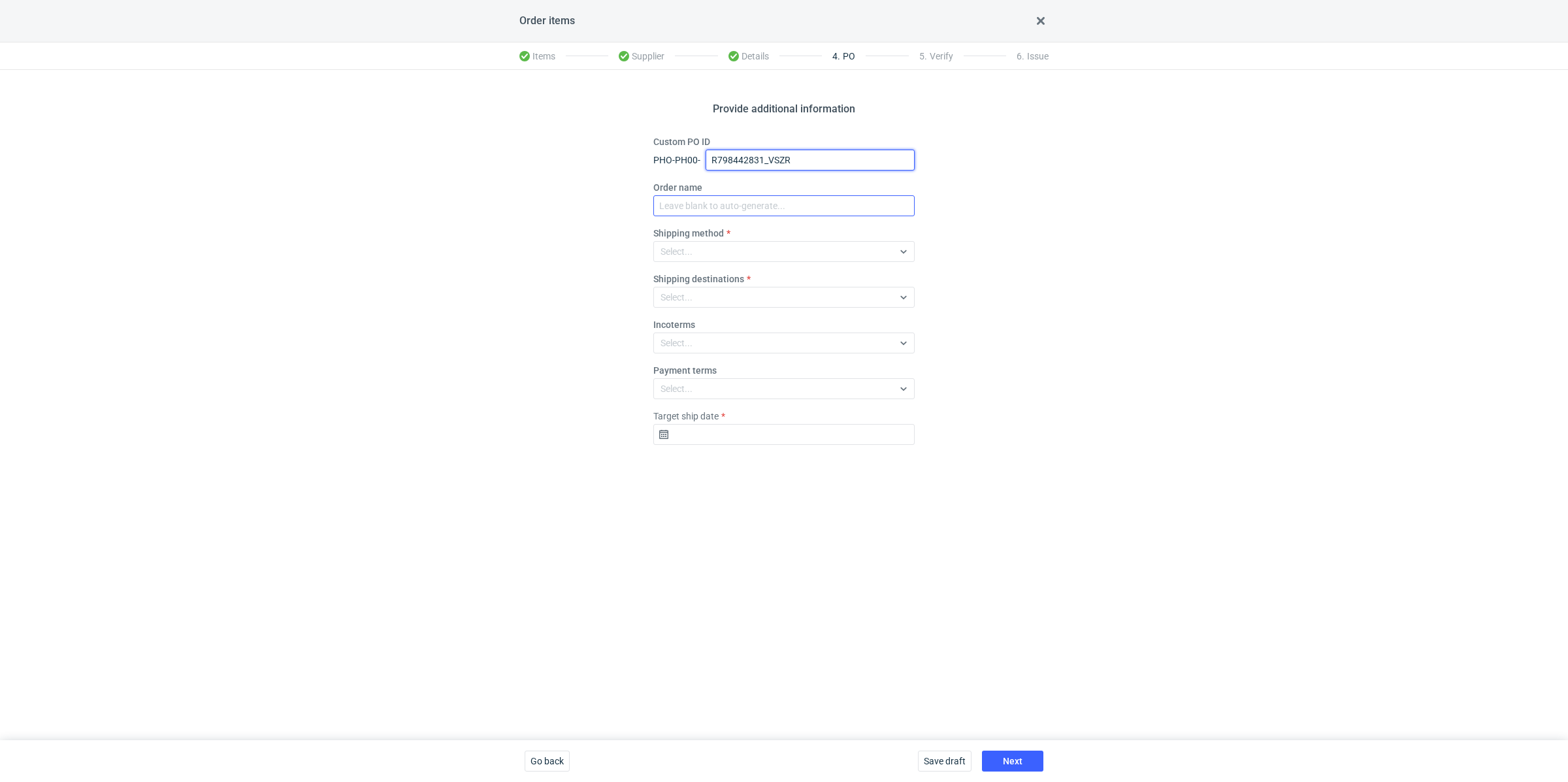
type input "R798442831_VSZR"
click at [742, 205] on input "Order name" at bounding box center [783, 205] width 262 height 21
paste input "R798442831_VSZR"
type input "R798442831_VSZR"
click at [712, 248] on div "Select..." at bounding box center [773, 251] width 239 height 19
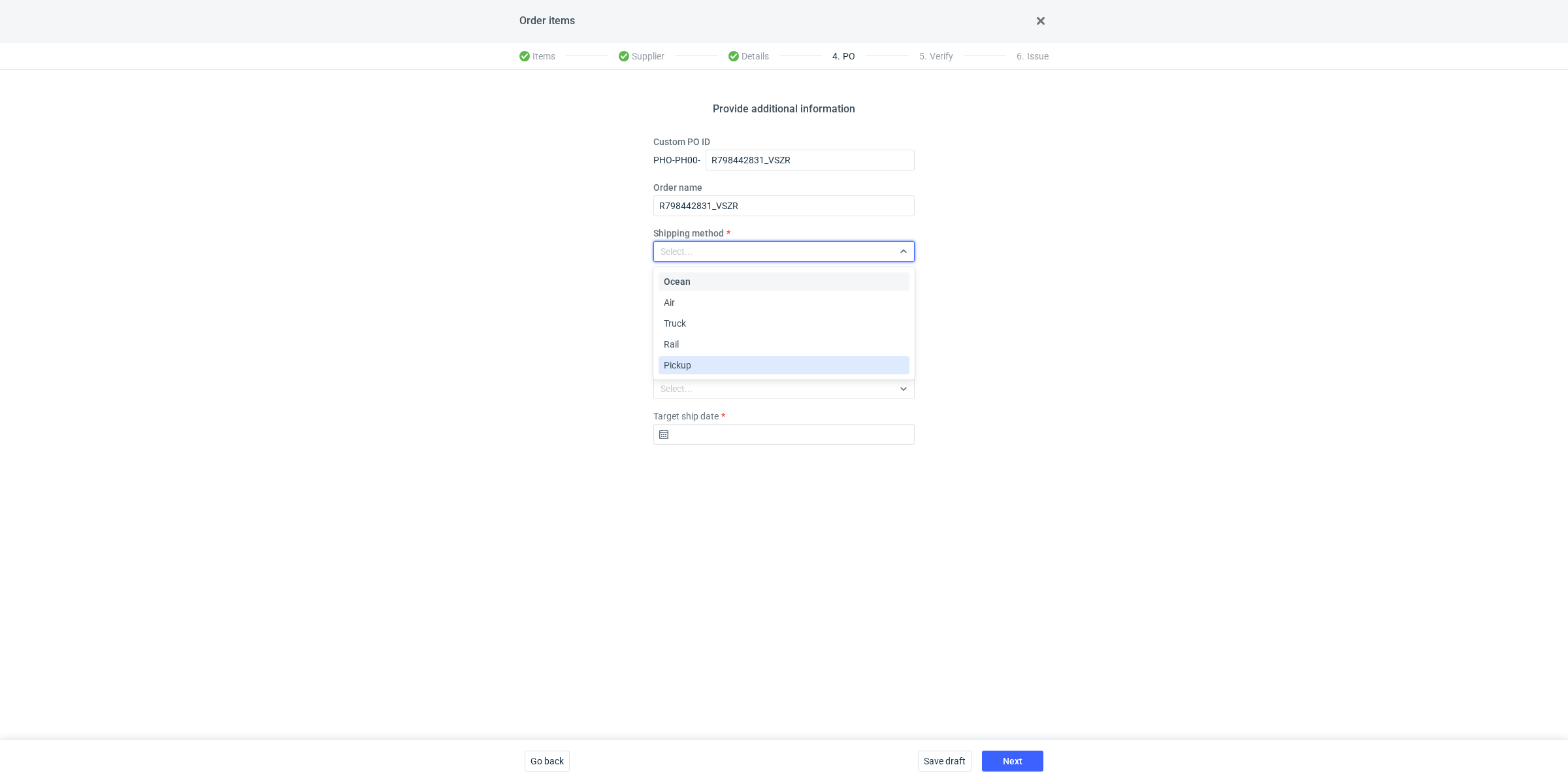
click at [695, 364] on div "Pickup" at bounding box center [783, 365] width 240 height 13
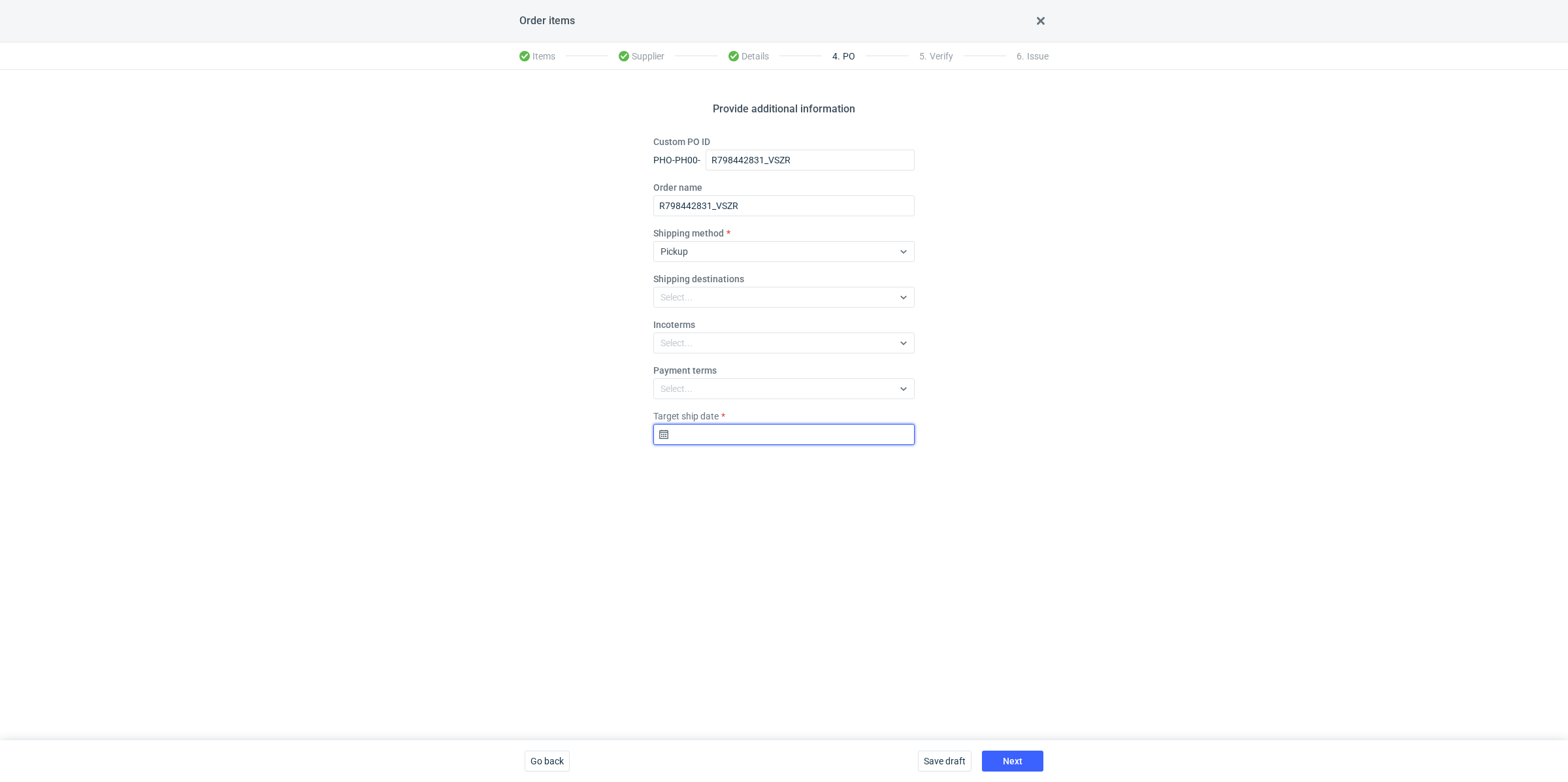
click at [730, 424] on input "Target ship date" at bounding box center [783, 434] width 262 height 21
click at [854, 460] on div "September 2025 Su Mo Tu We Th Fr Sa 31 1 2 3 4 5 6 7 8 9 10 11 12 13 14 15 16 1…" at bounding box center [783, 543] width 168 height 180
click at [851, 466] on icon "Go forward 1 month" at bounding box center [852, 468] width 11 height 11
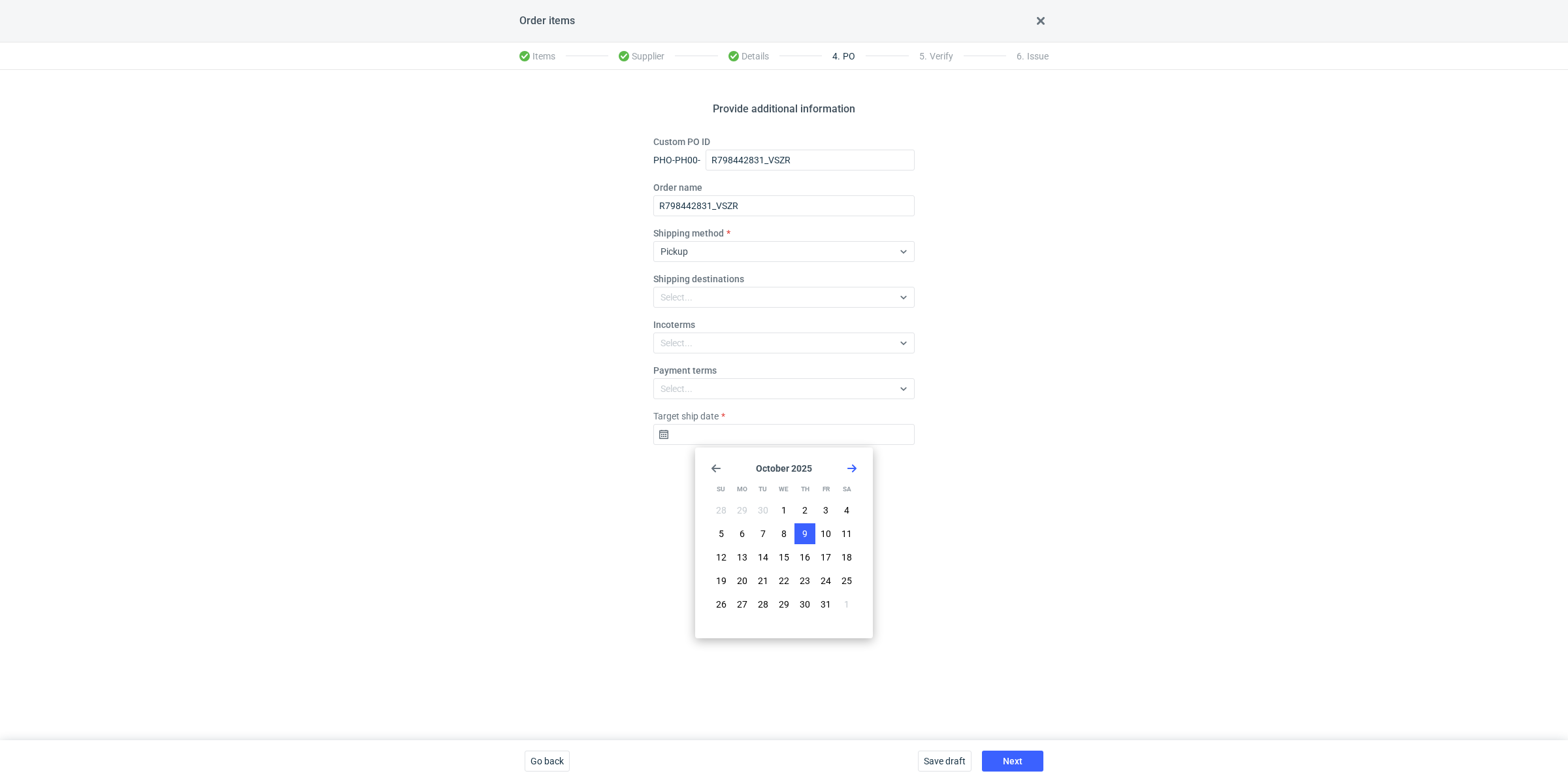
click at [801, 534] on button "9" at bounding box center [804, 533] width 21 height 21
type input "2025-10-09"
click at [1004, 755] on button "Next" at bounding box center [1012, 760] width 62 height 21
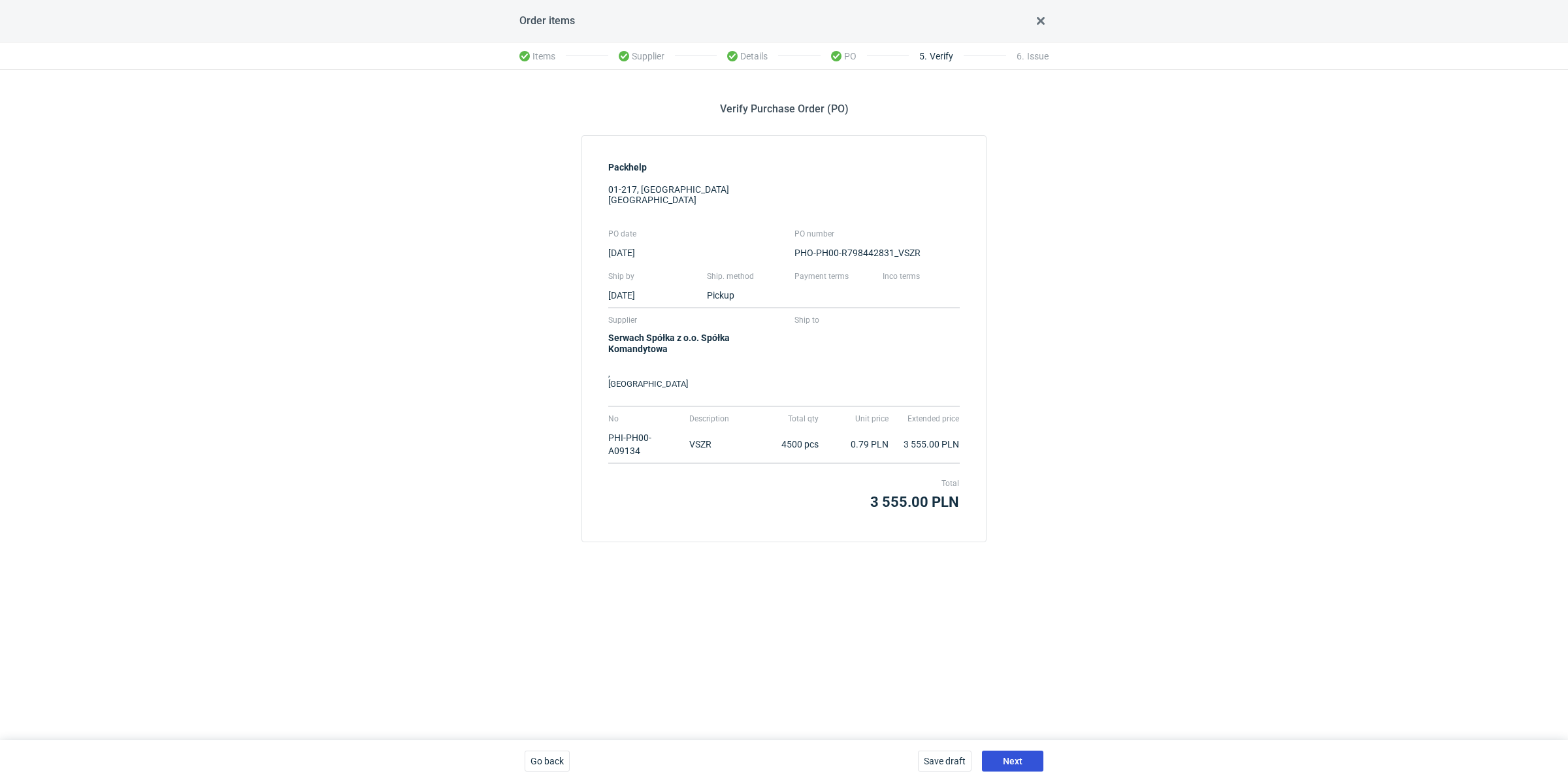
click at [1029, 755] on button "Next" at bounding box center [1012, 760] width 62 height 21
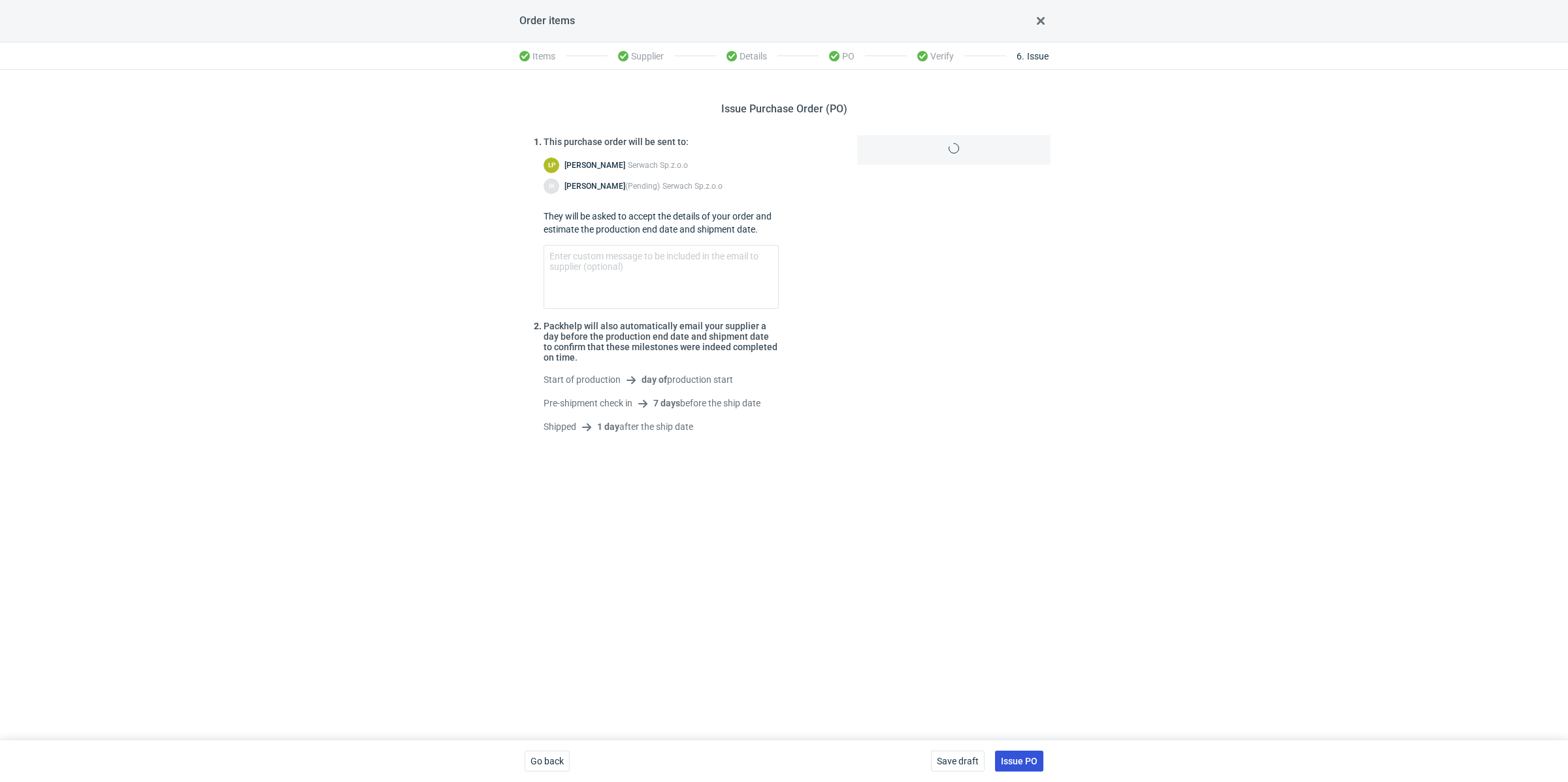
click at [1029, 755] on button "Issue PO" at bounding box center [1018, 760] width 48 height 21
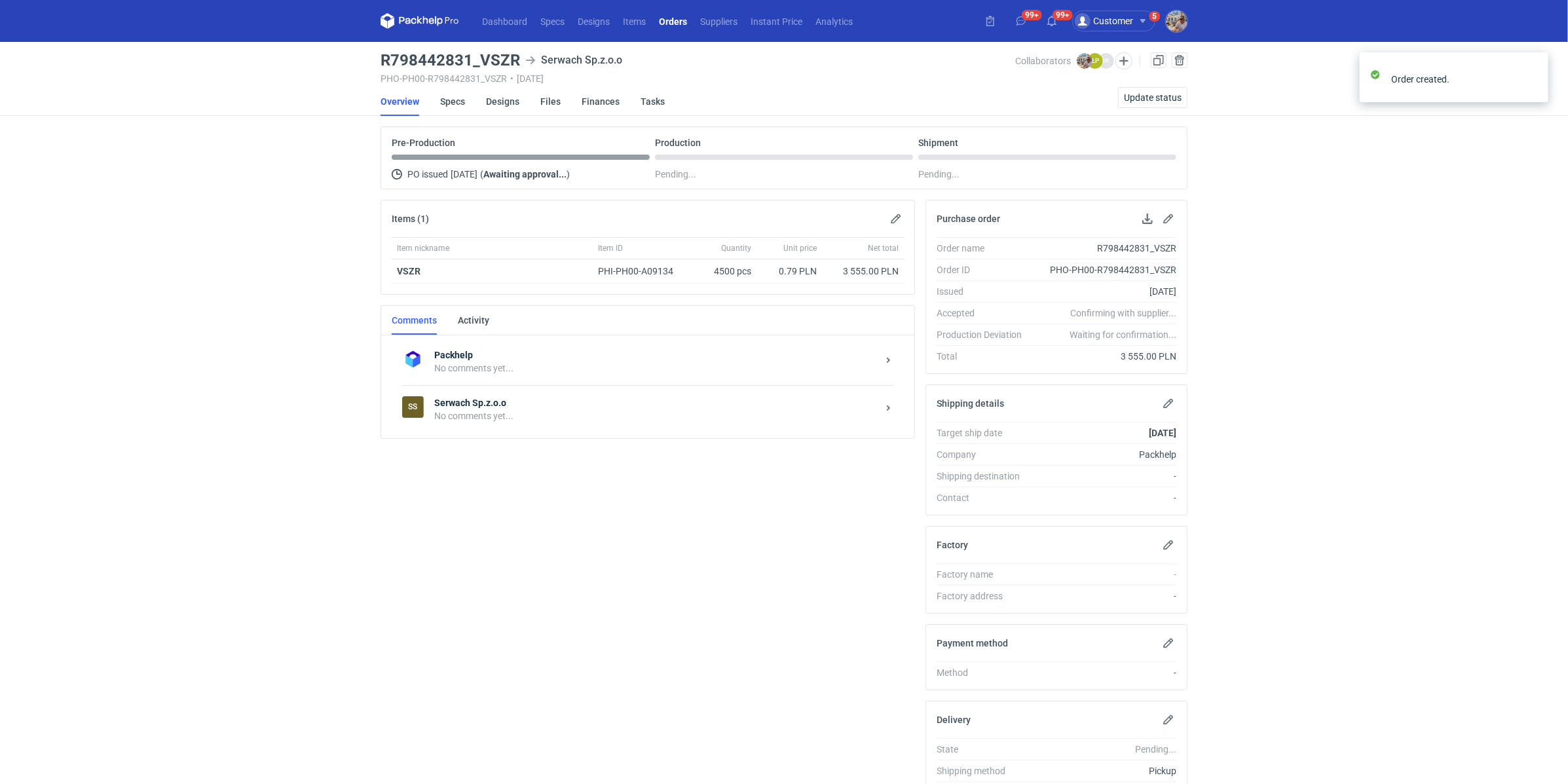
click at [514, 423] on div "SS Serwach Sp.z.o.o No comments yet..." at bounding box center [647, 409] width 491 height 48
click at [512, 560] on div "Send" at bounding box center [661, 561] width 484 height 21
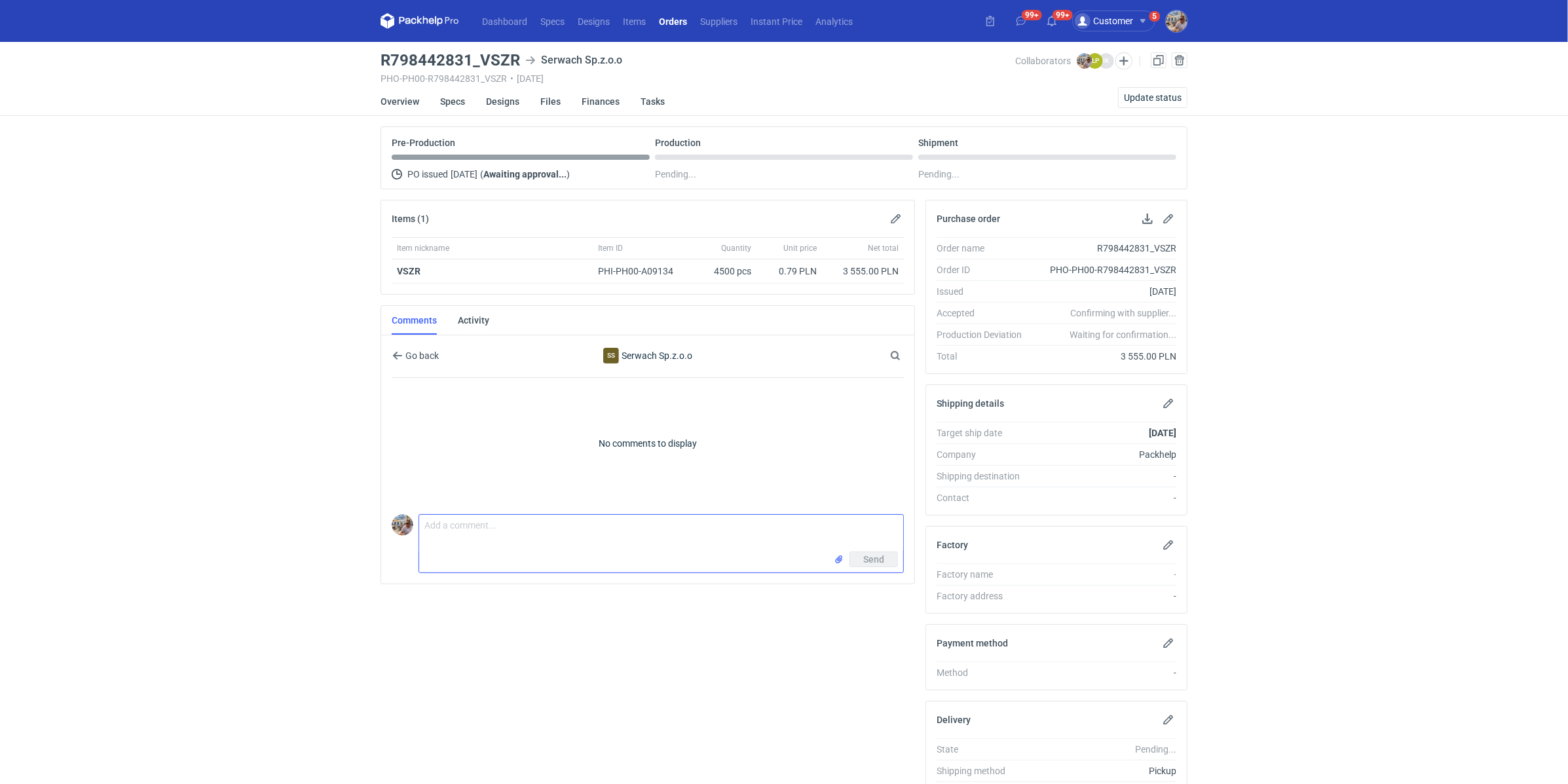
click at [509, 522] on textarea "Comment message" at bounding box center [661, 532] width 484 height 36
paste textarea "CBEN - 1"
paste textarea "GPJG"
type textarea "Panie Łukaszu wycena CBEN - 1, powtórka GPJG"
click at [884, 556] on span "Send" at bounding box center [872, 559] width 21 height 9
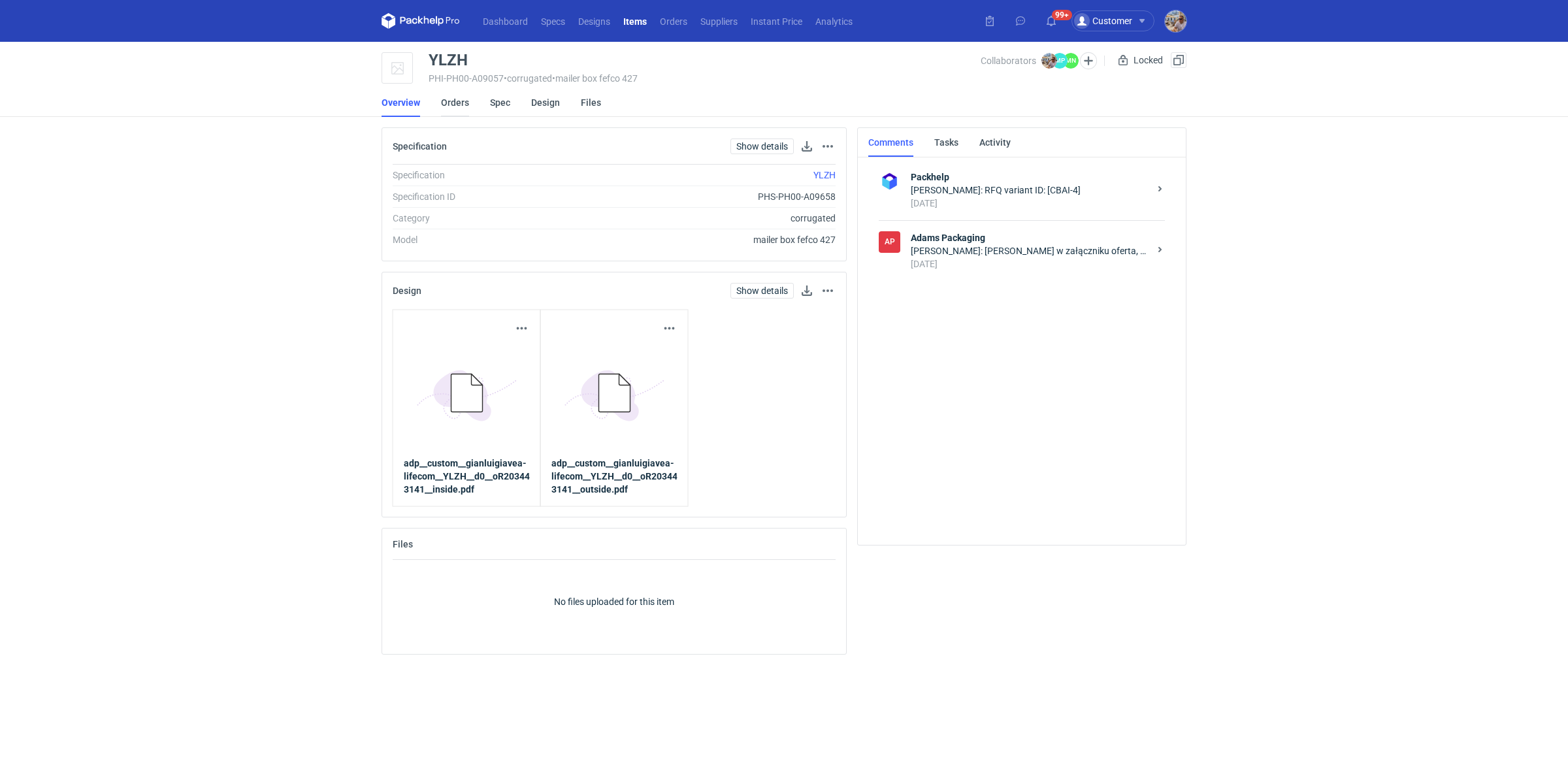
click at [463, 109] on link "Orders" at bounding box center [455, 102] width 28 height 28
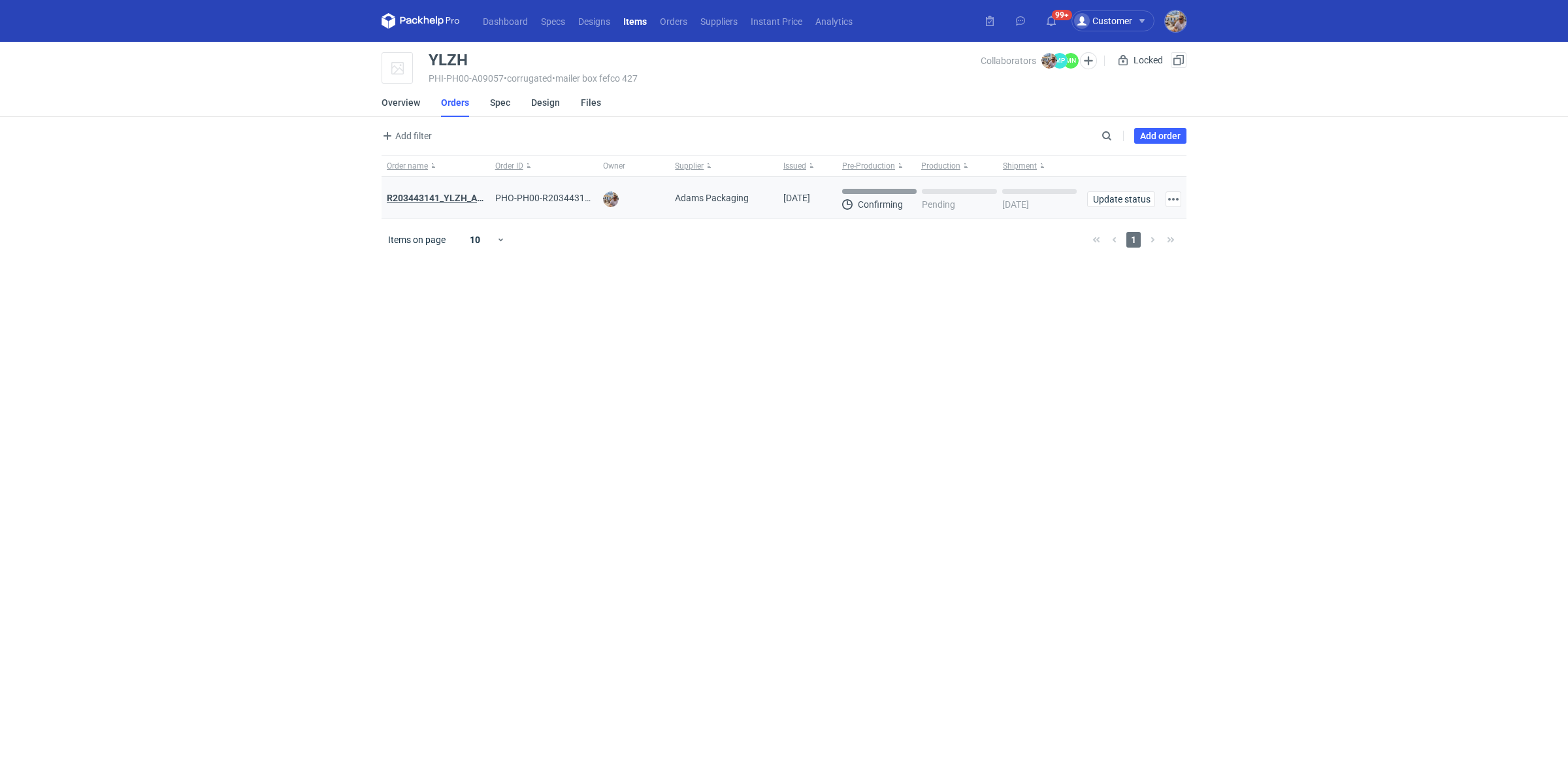
click at [445, 197] on strong "R203443141_YLZH_AHYW" at bounding box center [442, 198] width 111 height 11
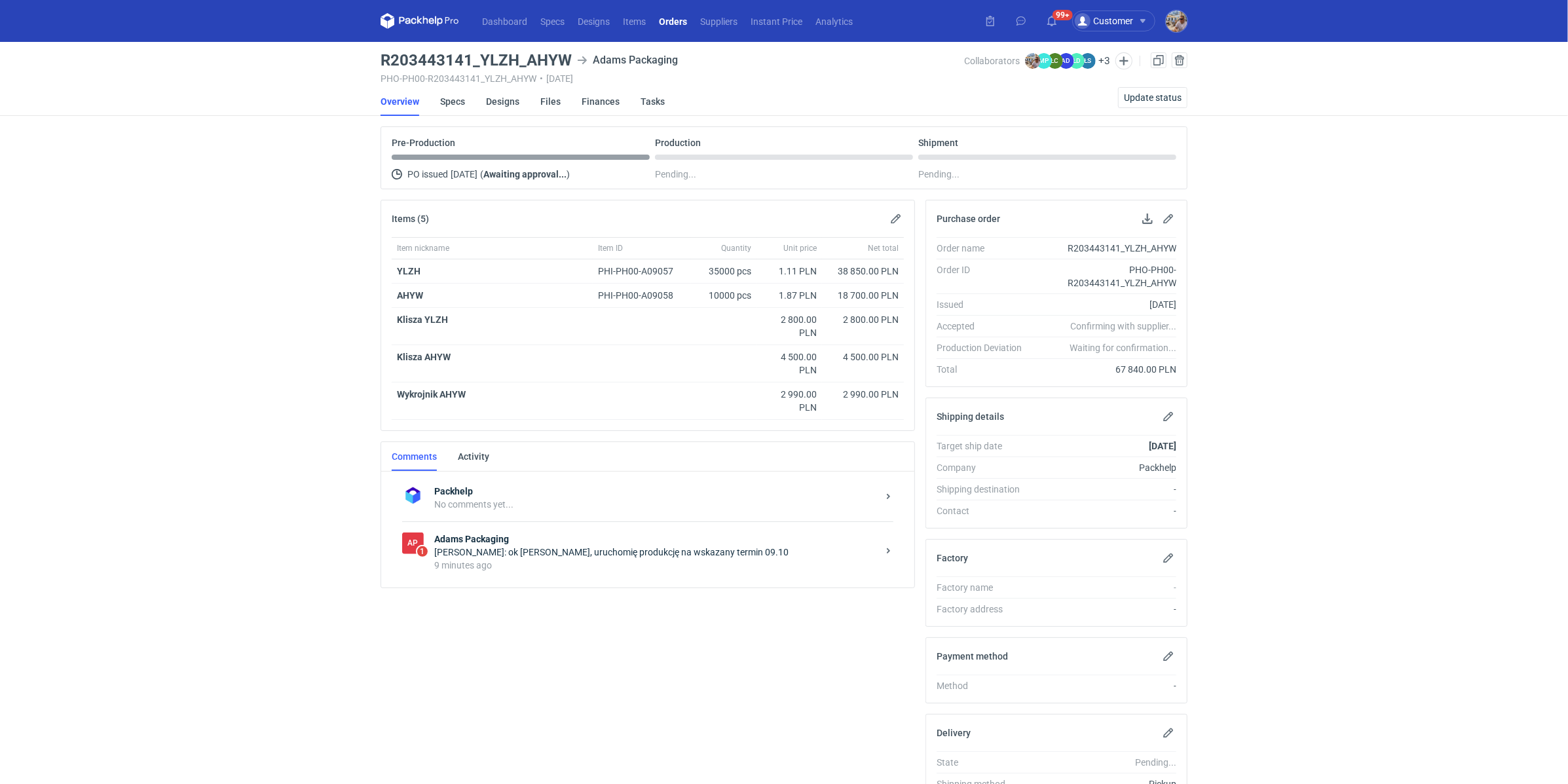
click at [461, 547] on div "[PERSON_NAME]: ok [PERSON_NAME], uruchomię produkcję na wskazany termin 09.10" at bounding box center [655, 551] width 443 height 13
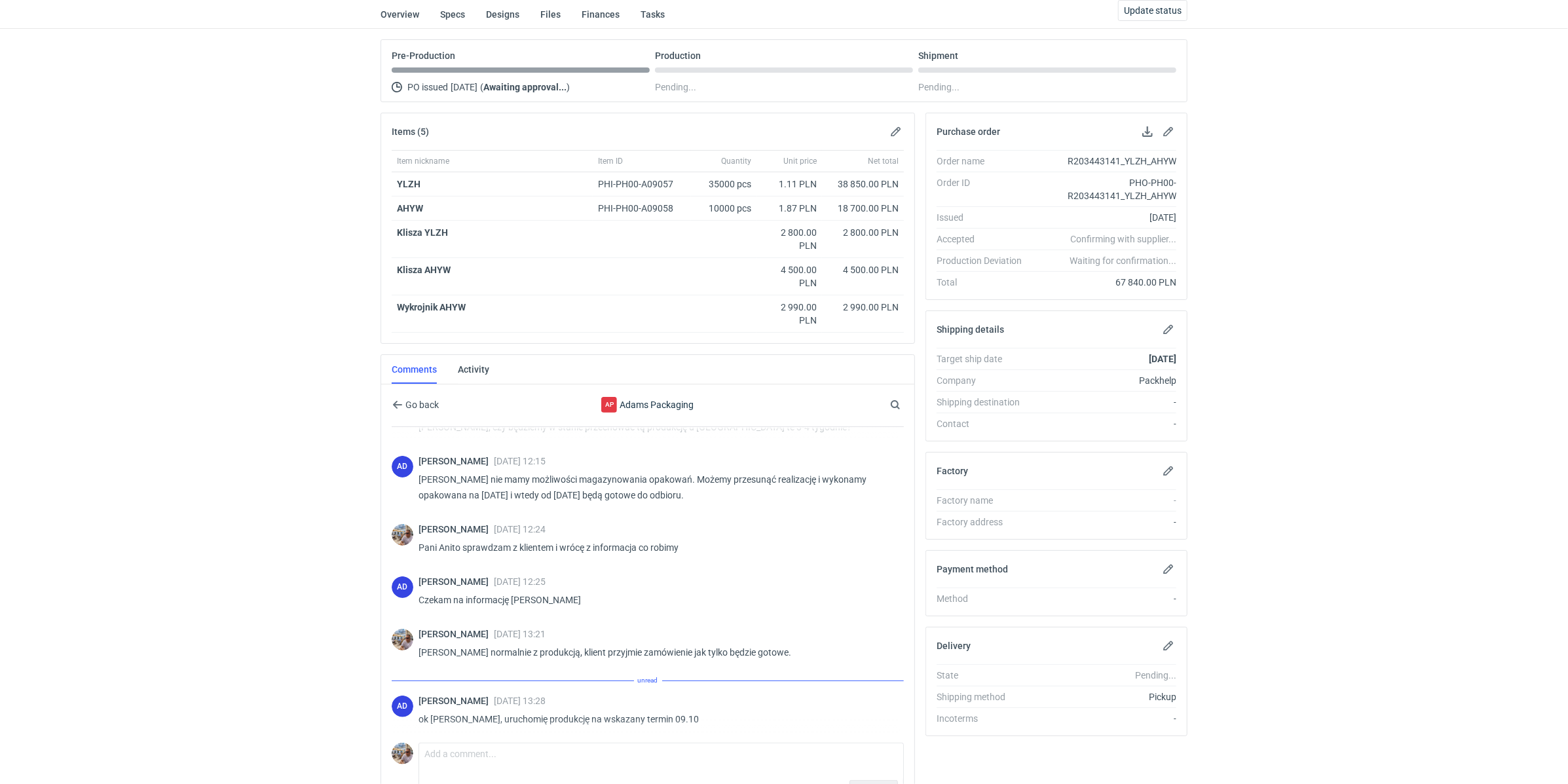
scroll to position [247, 0]
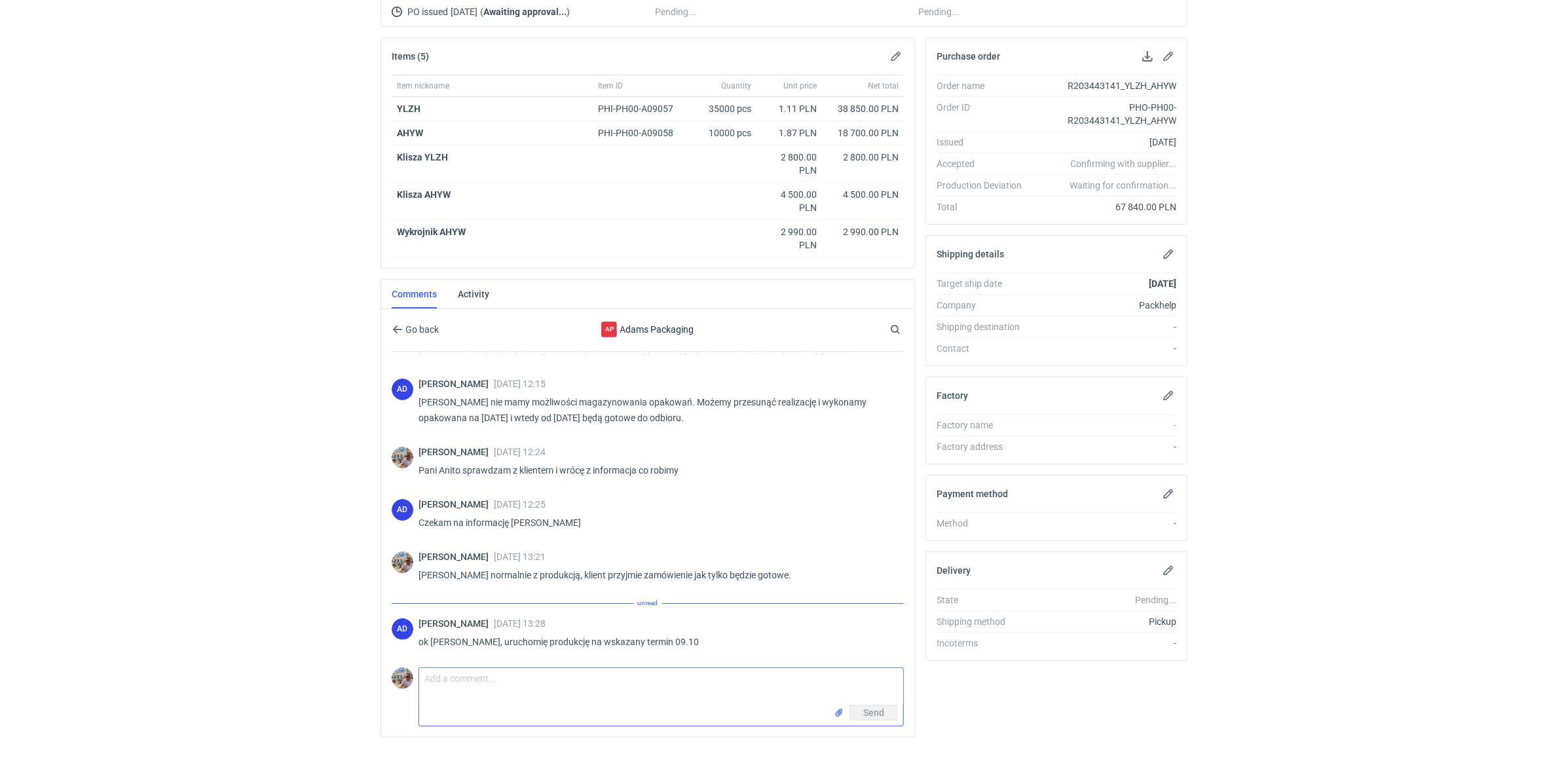
click at [461, 683] on textarea "Comment message" at bounding box center [661, 686] width 484 height 36
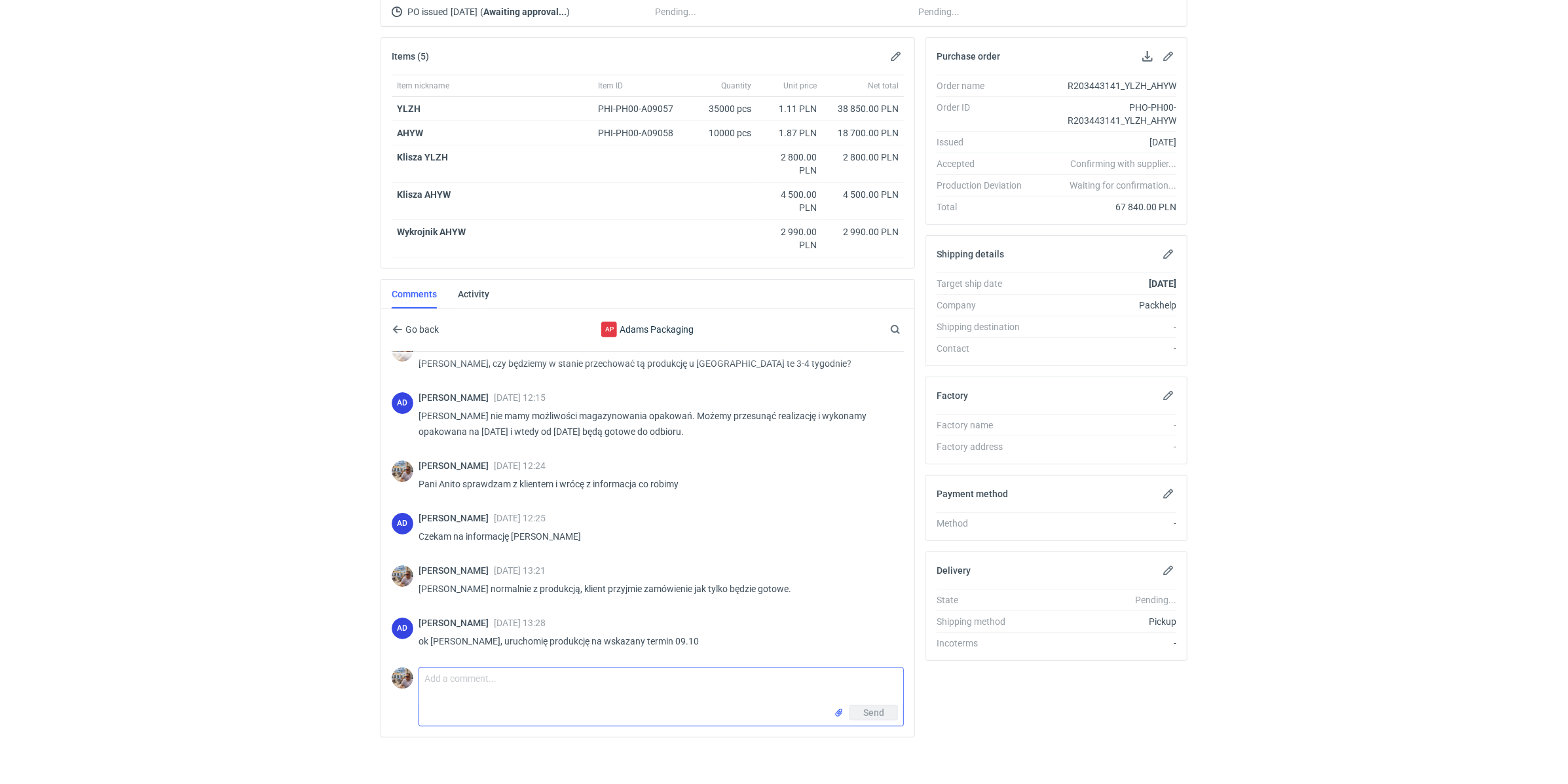
scroll to position [233, 0]
paste textarea "AHYW"
paste textarea "YLZH"
type textarea "Pani Anito dziękuje, bedzie dostawa w dwa miejsca, proszę o podzielenie nakładu…"
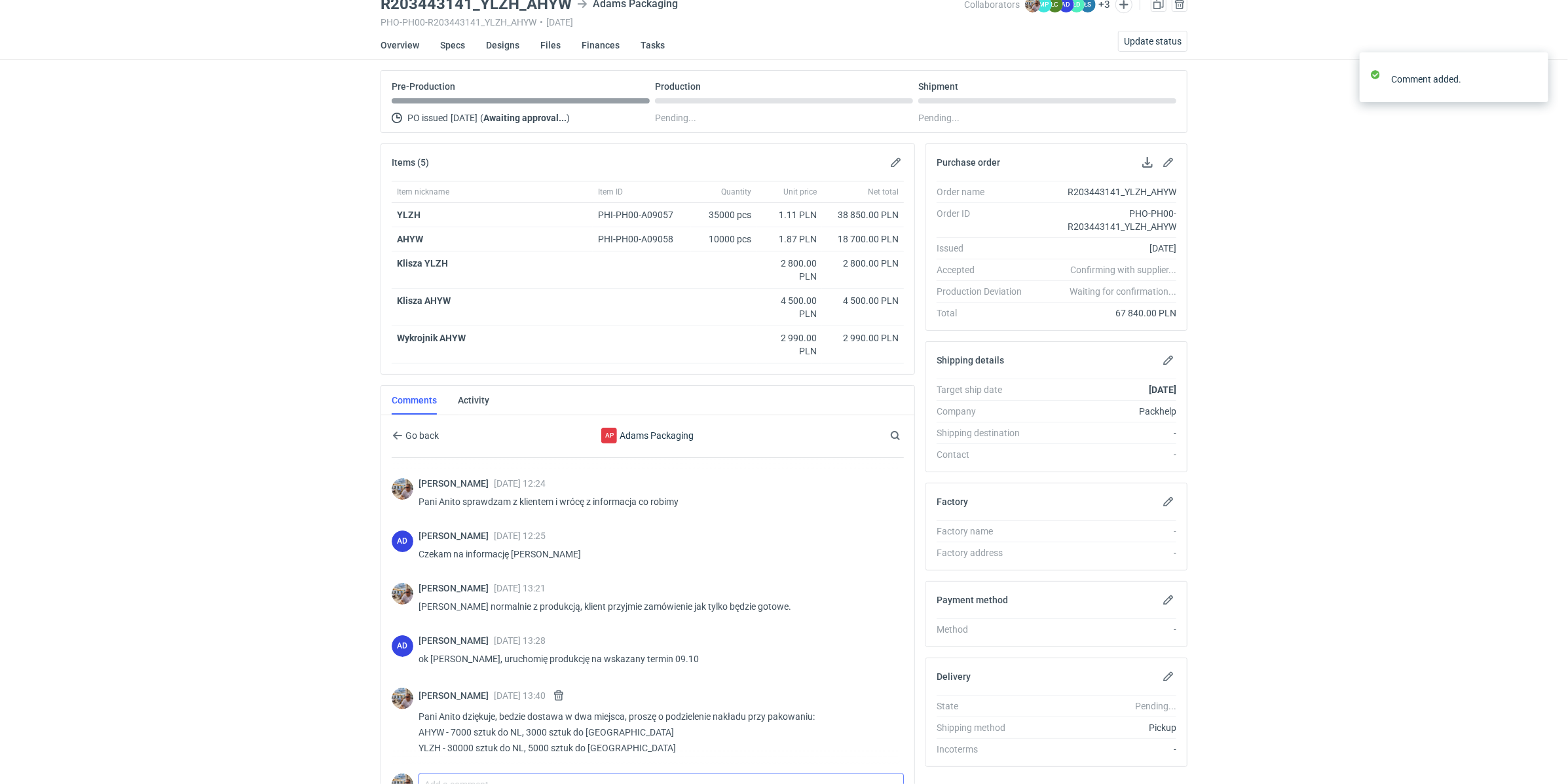
scroll to position [0, 0]
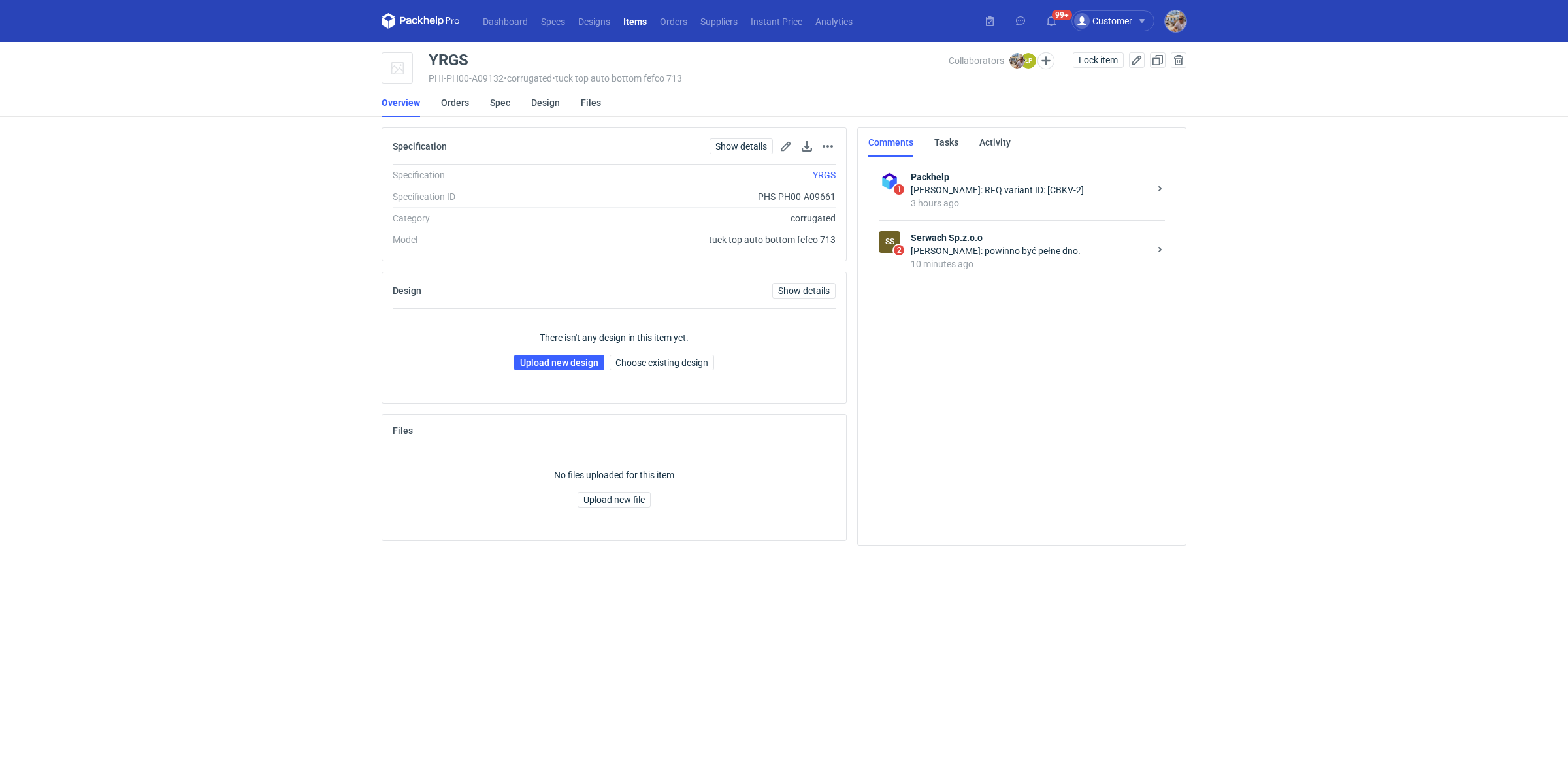
click at [1043, 259] on div "10 minutes ago" at bounding box center [1029, 264] width 238 height 13
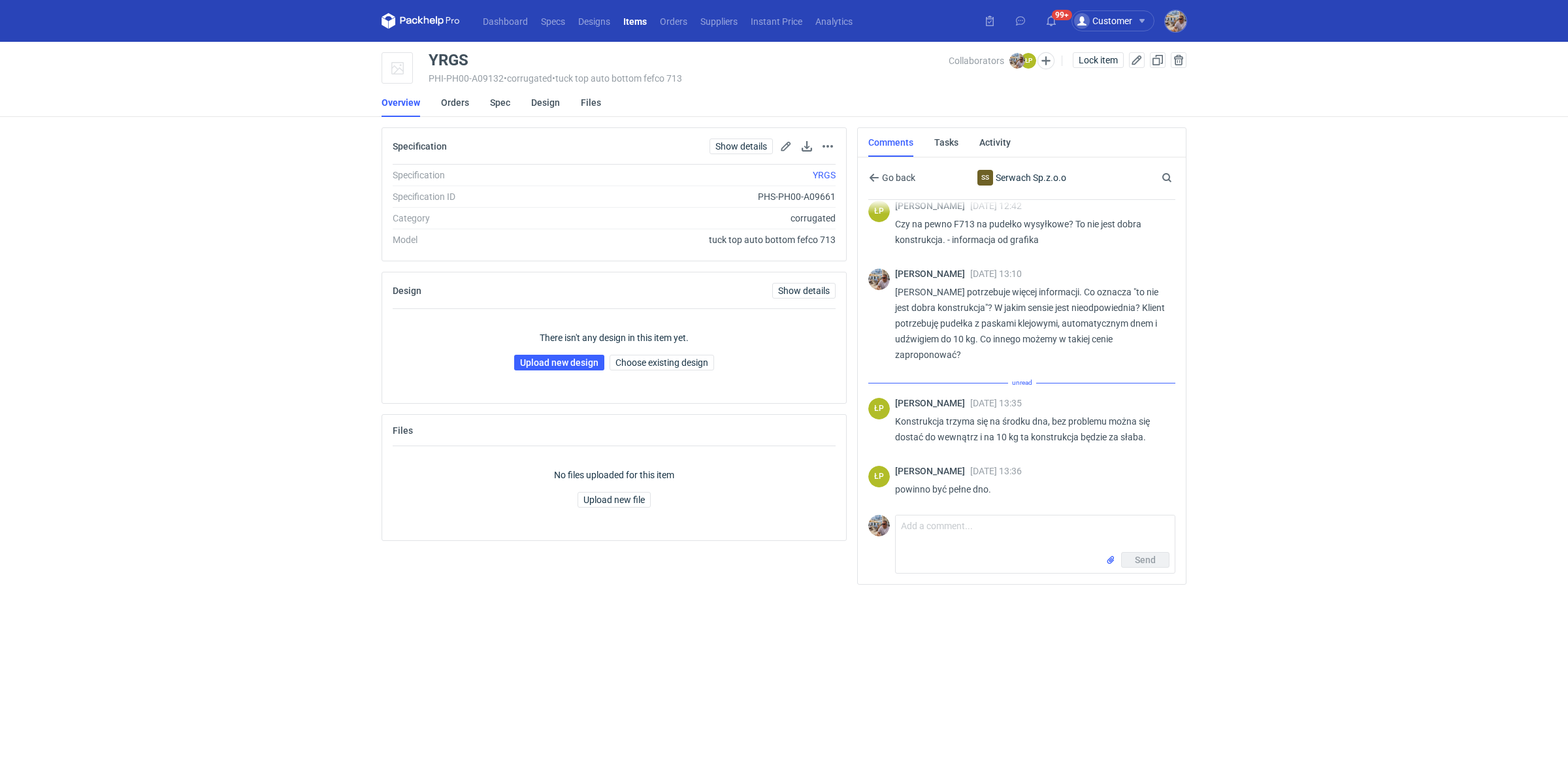
scroll to position [66, 0]
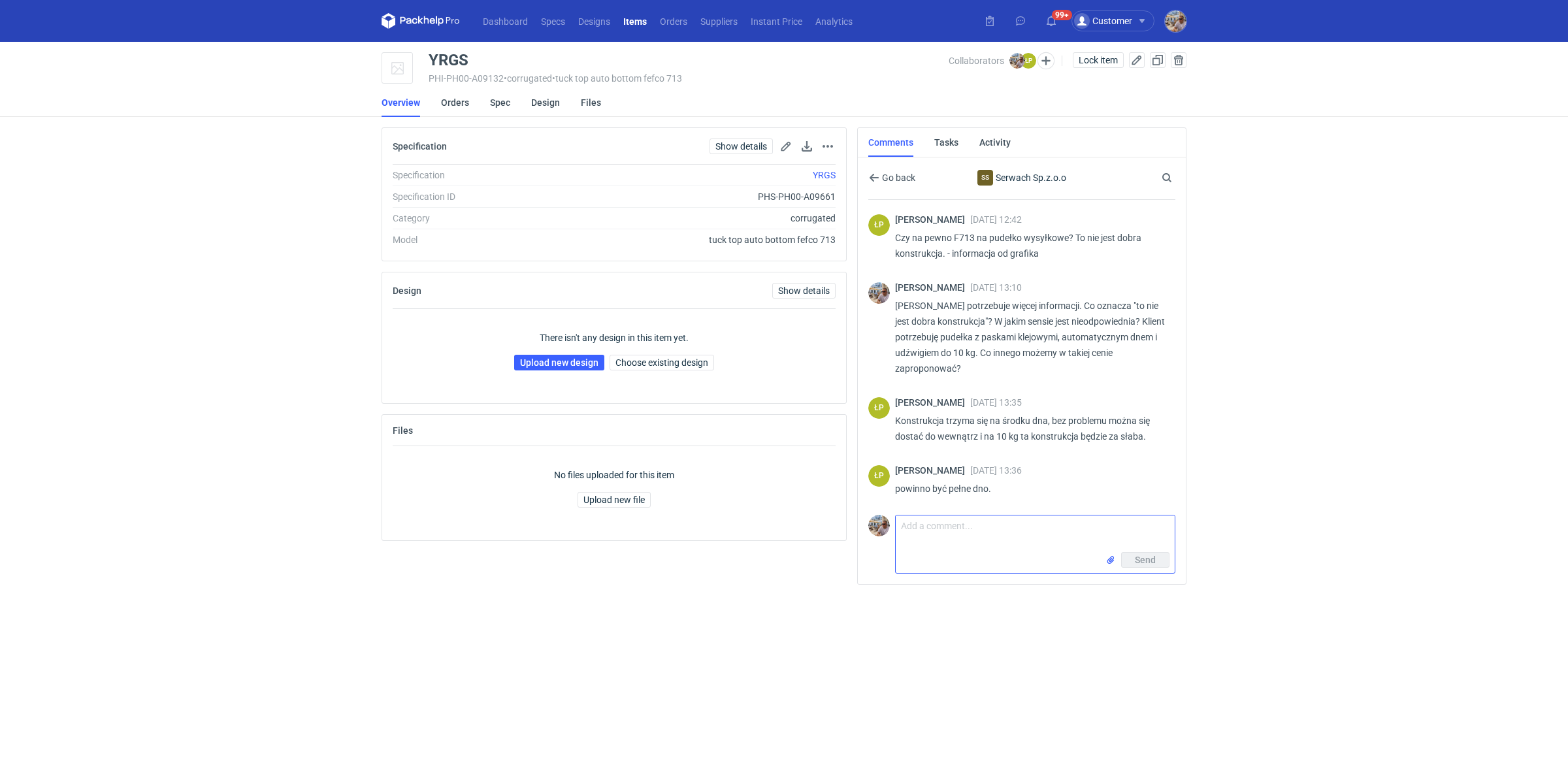
click at [955, 534] on textarea "Comment message" at bounding box center [1035, 533] width 279 height 36
type textarea "Czyli konstrukcja z automatycznym dnem nie będzie w stanie utrzymać 10kg produk…"
click at [740, 138] on link "Show details" at bounding box center [741, 146] width 64 height 16
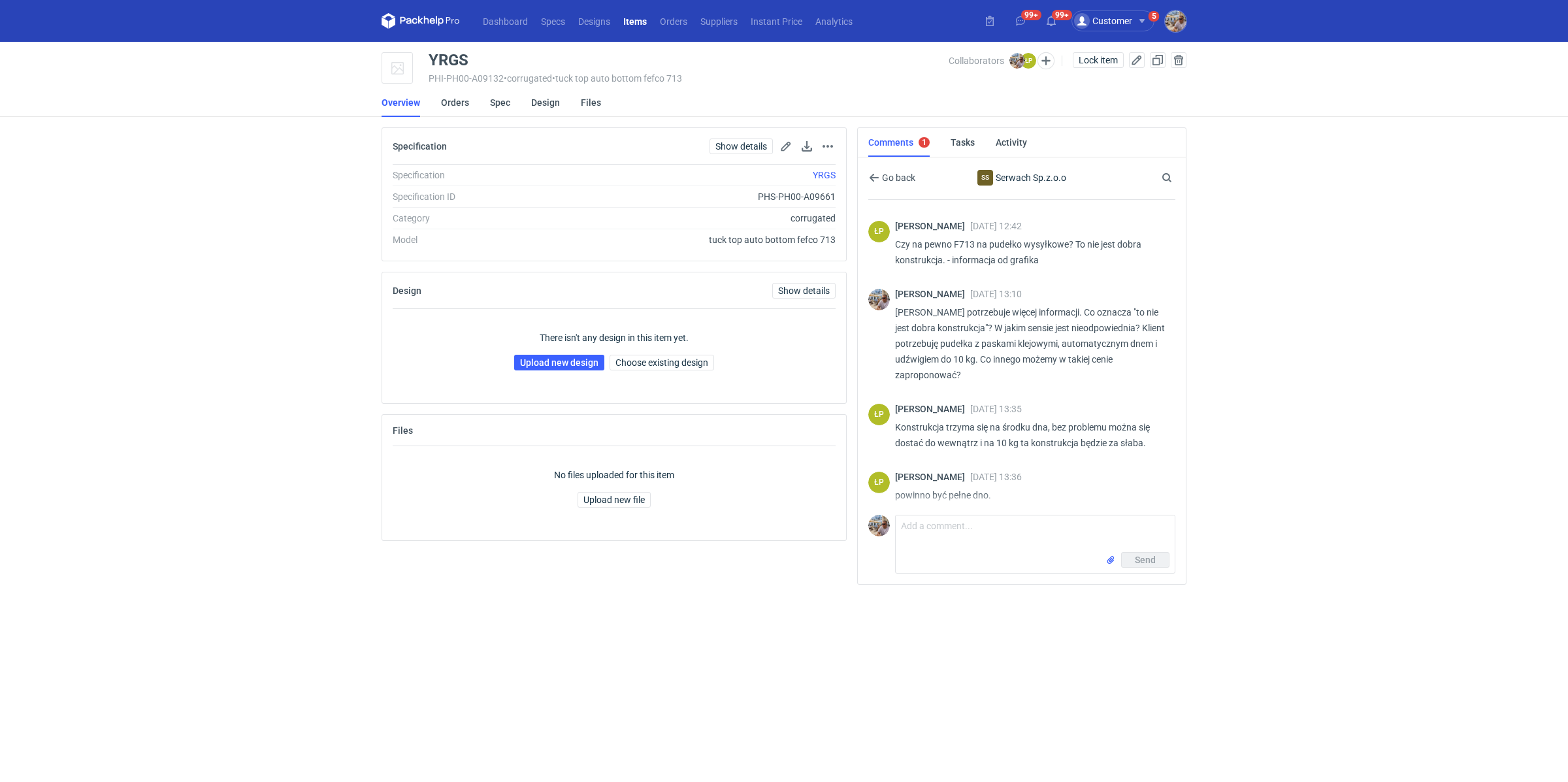
scroll to position [66, 0]
click at [974, 535] on textarea "Comment message" at bounding box center [1035, 533] width 279 height 36
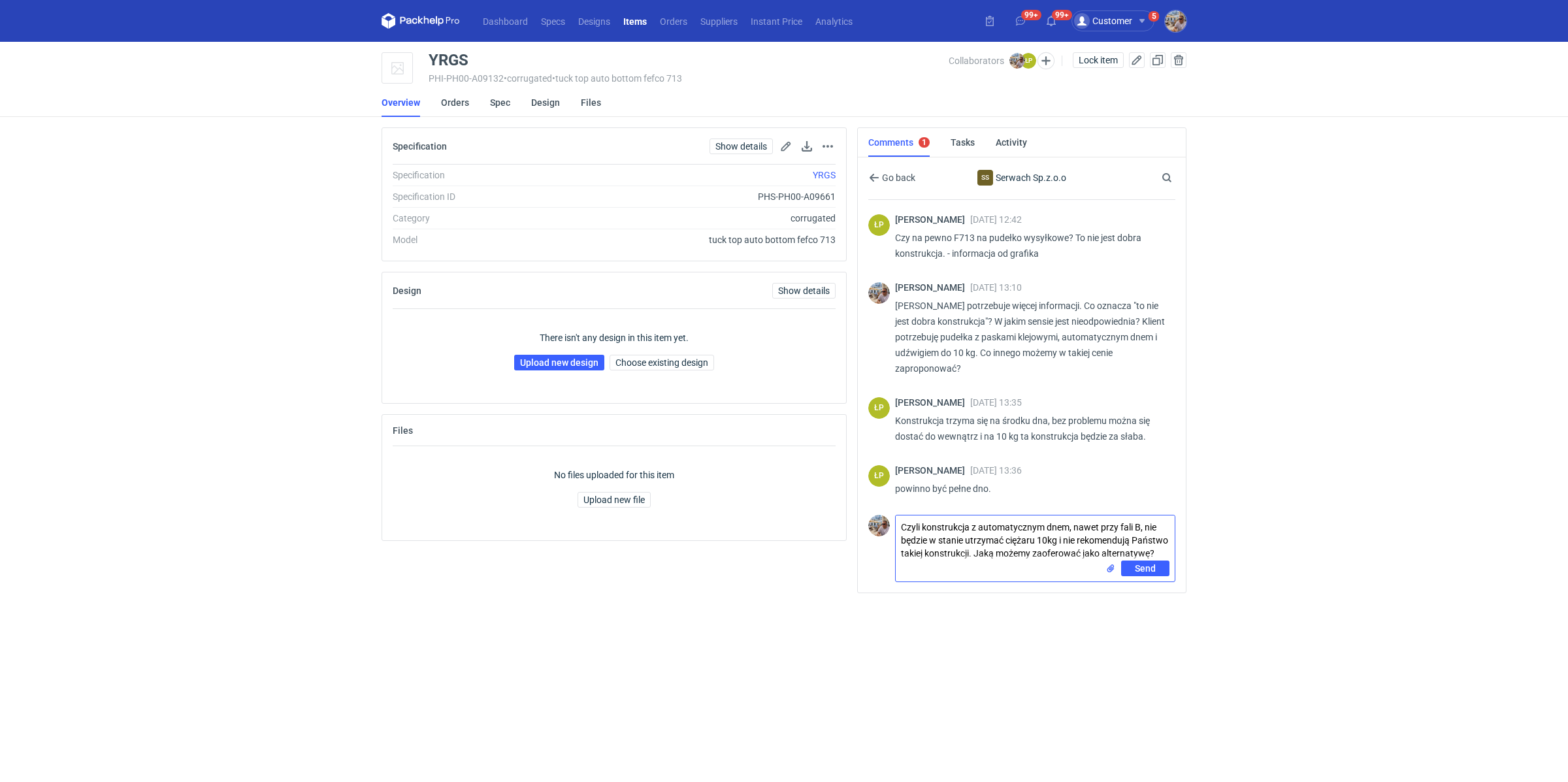
type textarea "Czyli konstrukcja z automatycznym dnem, nawet przy fali B, nie będzie w stanie …"
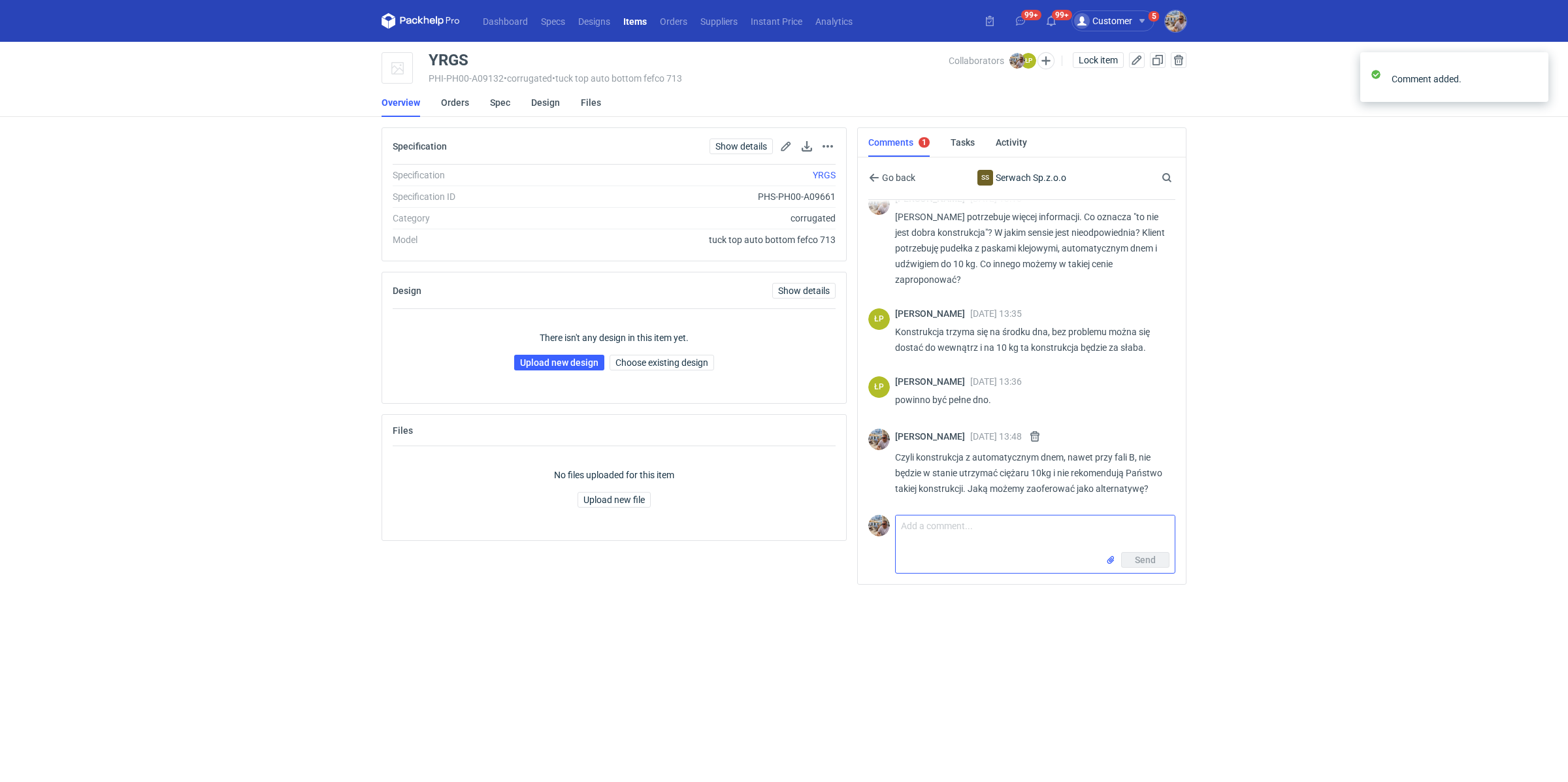
scroll to position [170, 0]
